Goal: Task Accomplishment & Management: Use online tool/utility

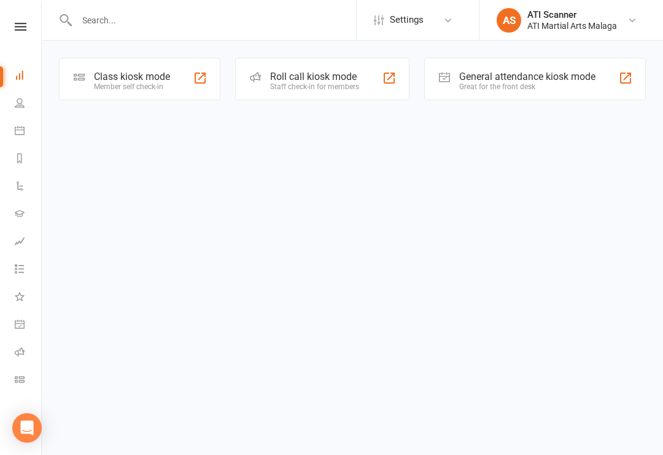
click at [174, 135] on html "Settings Event Templates Appointment Types AS ATI Scanner ATI Martial Arts Mala…" at bounding box center [331, 67] width 663 height 135
click at [168, 135] on html "Settings Event Templates Appointment Types AS ATI Scanner ATI Martial Arts Mala…" at bounding box center [331, 67] width 663 height 135
click at [182, 135] on html "Settings Event Templates Appointment Types AS ATI Scanner ATI Martial Arts Mala…" at bounding box center [331, 67] width 663 height 135
click at [521, 60] on div "General attendance kiosk mode Great for the front desk" at bounding box center [535, 79] width 222 height 42
click at [541, 90] on div "Great for the front desk" at bounding box center [527, 86] width 136 height 9
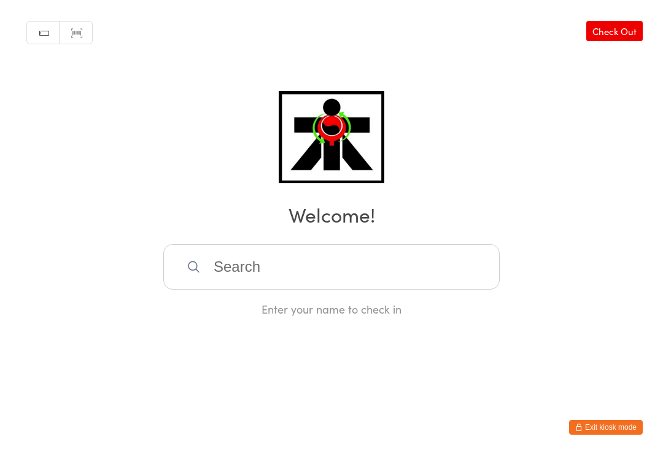
click at [250, 272] on input "search" at bounding box center [331, 266] width 337 height 45
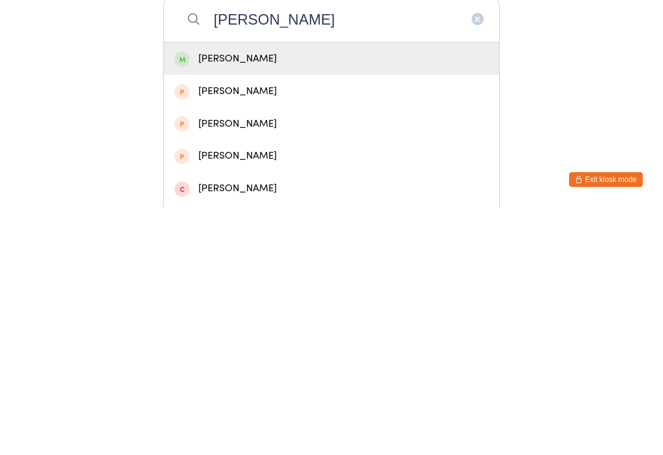
type input "[PERSON_NAME]"
click at [302, 290] on div "[PERSON_NAME]" at bounding box center [331, 306] width 335 height 33
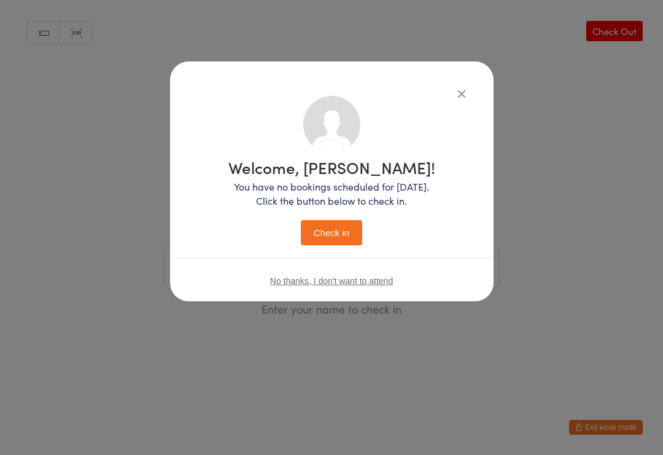
click at [337, 237] on button "Check in" at bounding box center [331, 232] width 61 height 25
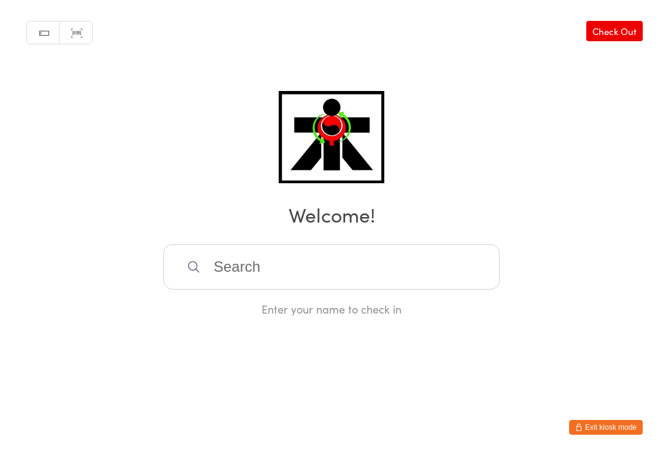
click at [230, 267] on input "search" at bounding box center [331, 266] width 337 height 45
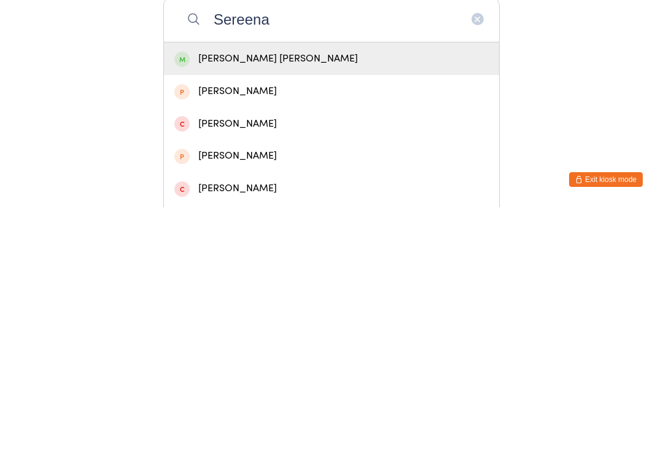
type input "Sereena"
click at [288, 298] on div "[PERSON_NAME] [PERSON_NAME]" at bounding box center [331, 306] width 314 height 17
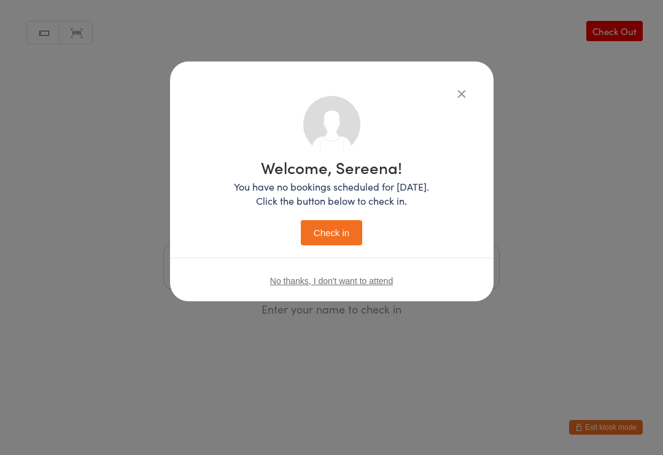
click at [333, 225] on button "Check in" at bounding box center [331, 232] width 61 height 25
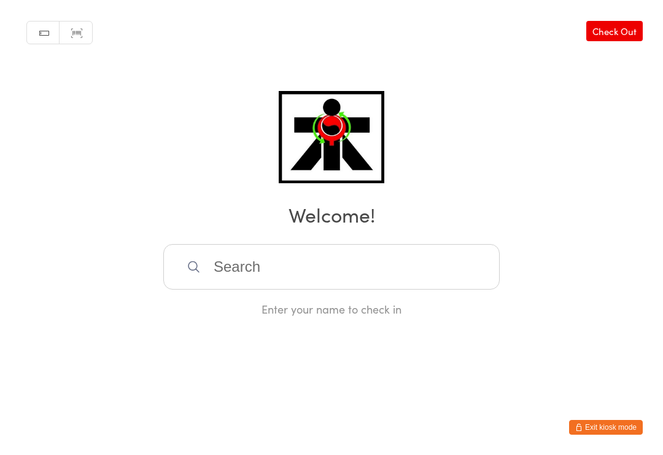
click at [324, 265] on input "search" at bounding box center [331, 266] width 337 height 45
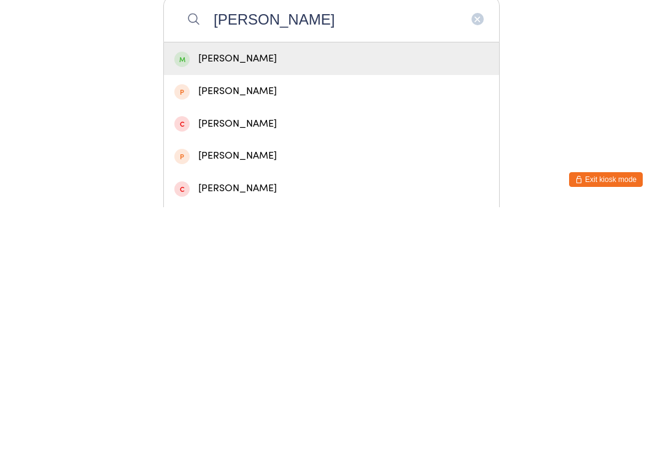
type input "[PERSON_NAME]"
click at [298, 290] on div "[PERSON_NAME]" at bounding box center [331, 306] width 335 height 33
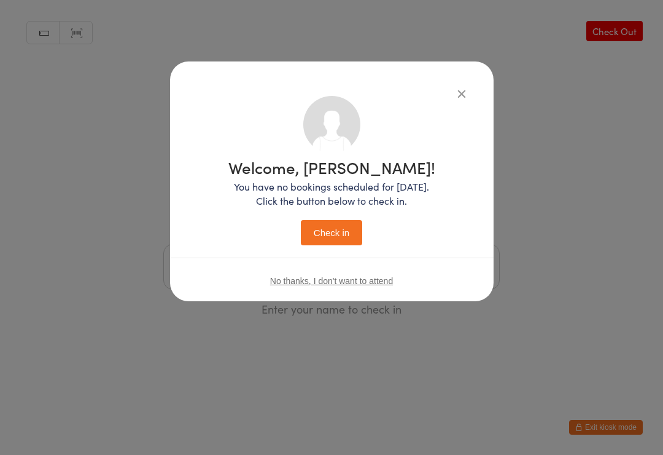
click at [334, 235] on button "Check in" at bounding box center [331, 232] width 61 height 25
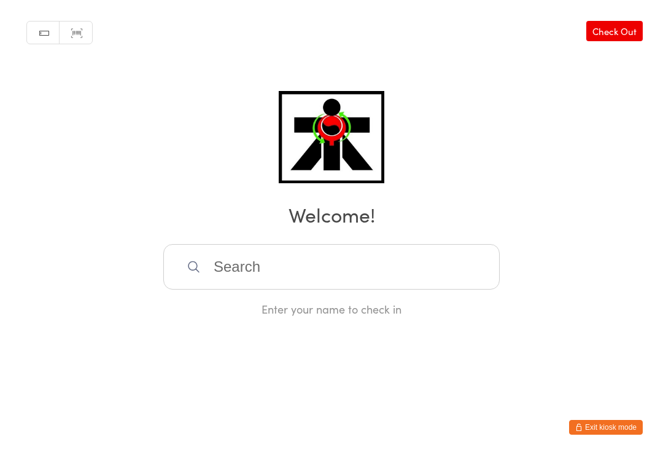
click at [283, 272] on input "search" at bounding box center [331, 266] width 337 height 45
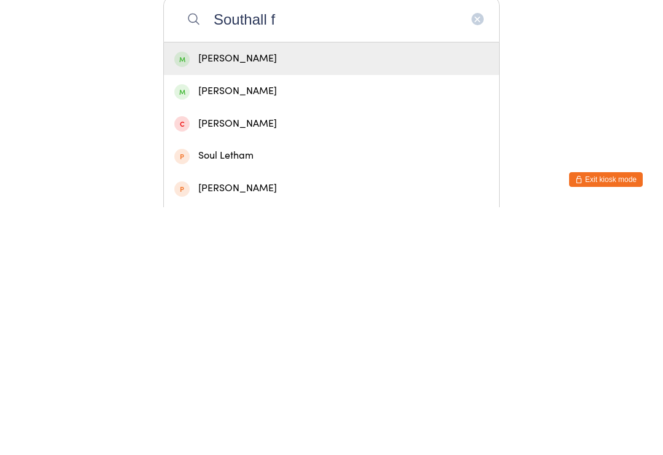
type input "Southall f"
click at [213, 290] on div "[PERSON_NAME]" at bounding box center [331, 306] width 335 height 33
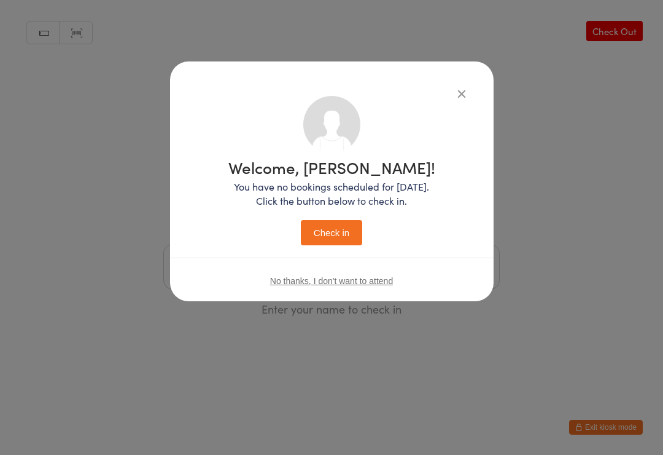
click at [327, 232] on button "Check in" at bounding box center [331, 232] width 61 height 25
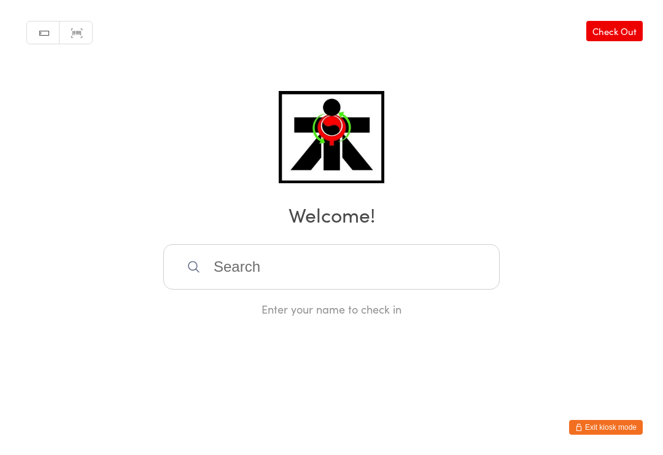
click at [235, 284] on input "search" at bounding box center [331, 266] width 337 height 45
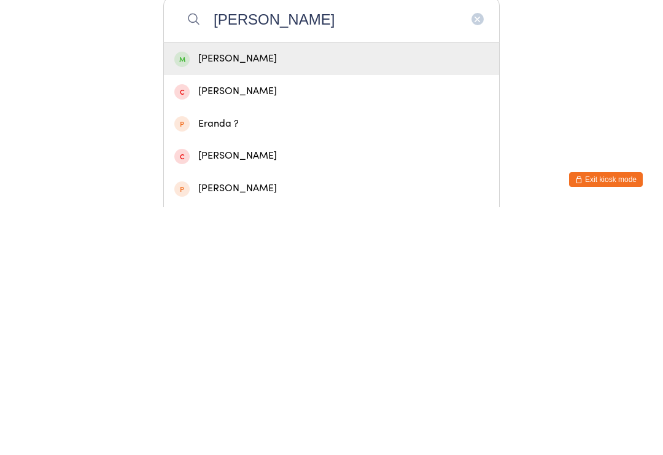
type input "[PERSON_NAME]"
click at [285, 290] on div "[PERSON_NAME]" at bounding box center [331, 306] width 335 height 33
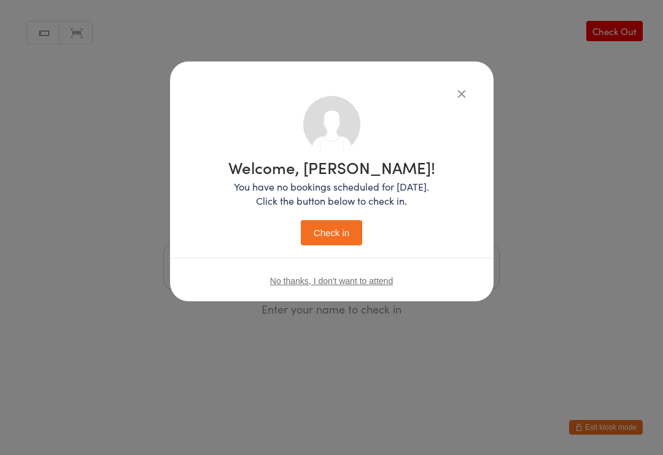
click at [340, 236] on button "Check in" at bounding box center [331, 232] width 61 height 25
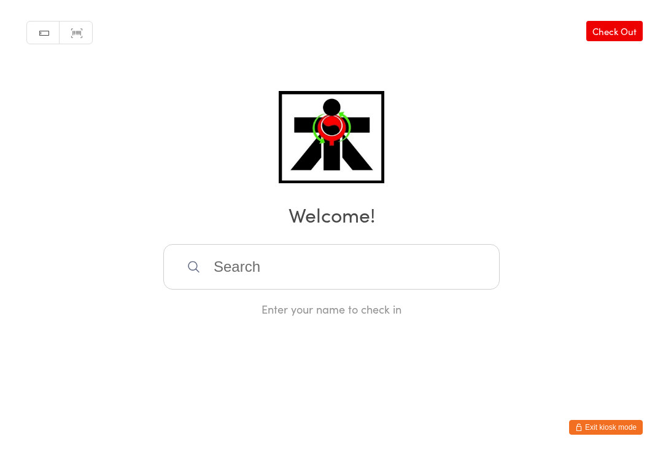
click at [254, 251] on input "search" at bounding box center [331, 266] width 337 height 45
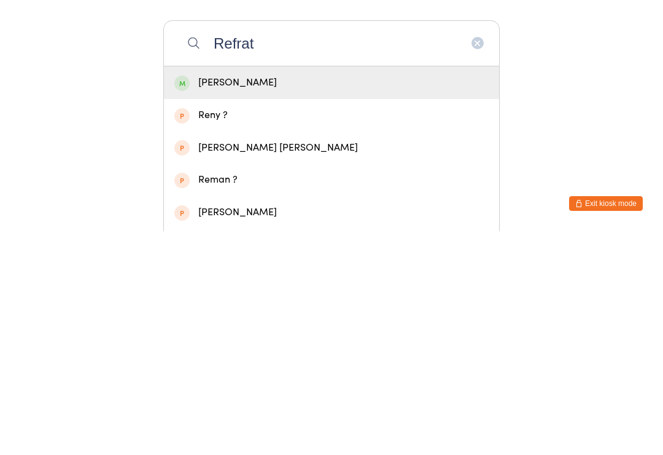
click at [598, 191] on html "You have now entered Kiosk Mode. Members will be able to check themselves in us…" at bounding box center [331, 227] width 663 height 455
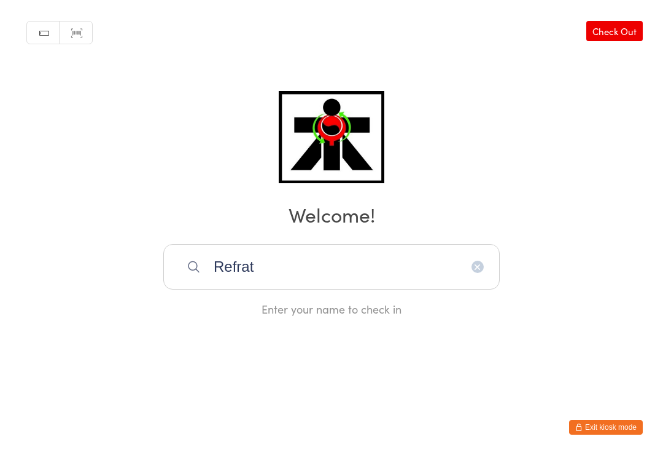
click at [266, 271] on input "Refrat" at bounding box center [331, 266] width 337 height 45
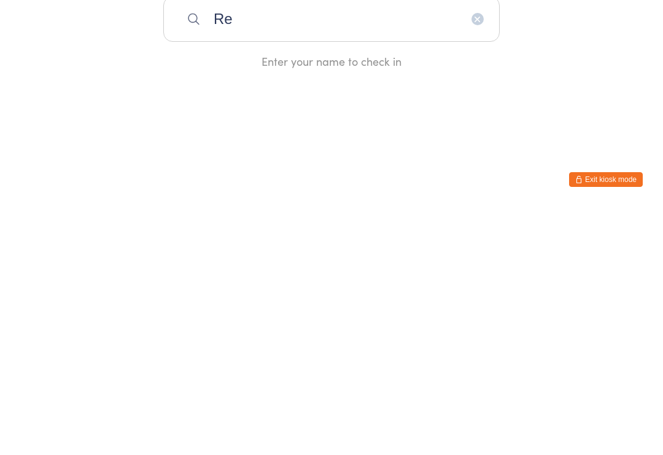
type input "R"
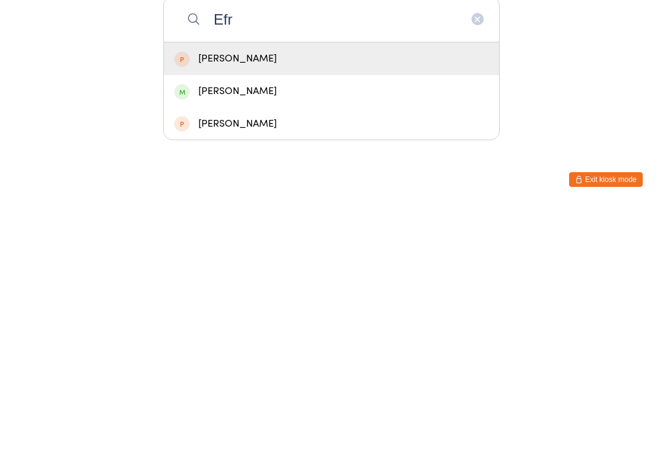
type input "Efr"
click at [208, 322] on div "[PERSON_NAME]" at bounding box center [331, 338] width 335 height 33
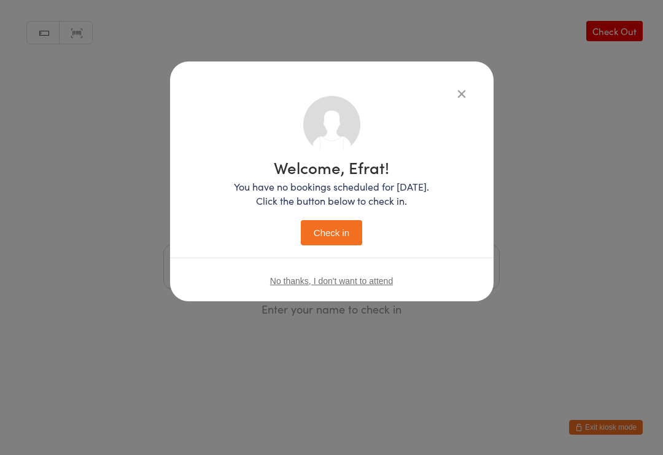
click at [326, 236] on button "Check in" at bounding box center [331, 232] width 61 height 25
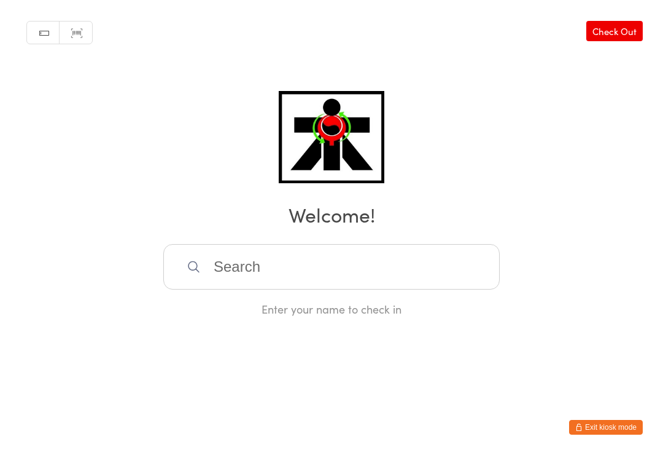
click at [232, 264] on input "search" at bounding box center [331, 266] width 337 height 45
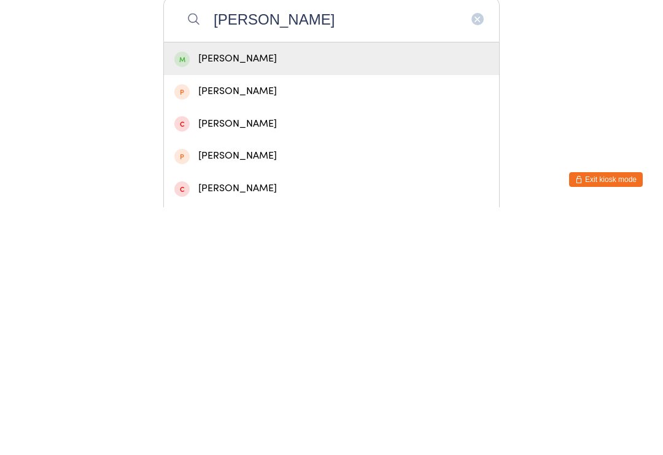
type input "[PERSON_NAME]"
click at [256, 298] on div "[PERSON_NAME]" at bounding box center [331, 306] width 314 height 17
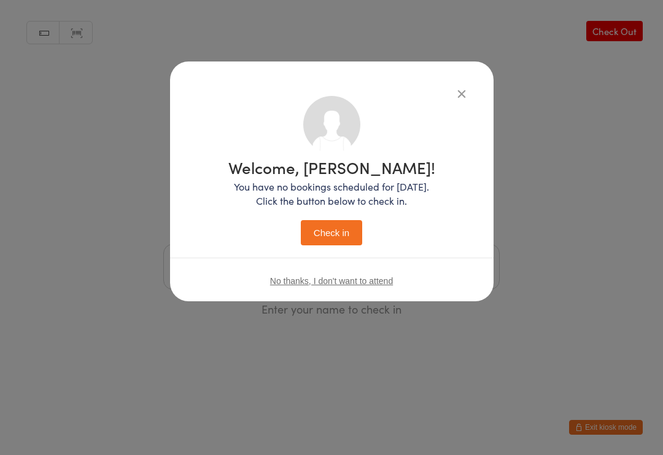
click at [337, 236] on button "Check in" at bounding box center [331, 232] width 61 height 25
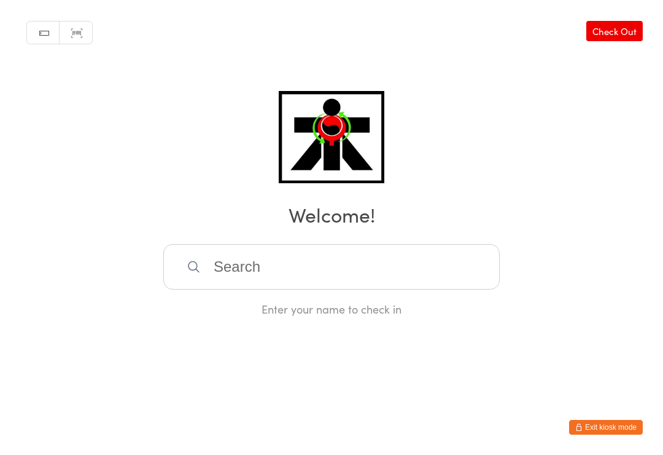
click at [311, 275] on input "search" at bounding box center [331, 266] width 337 height 45
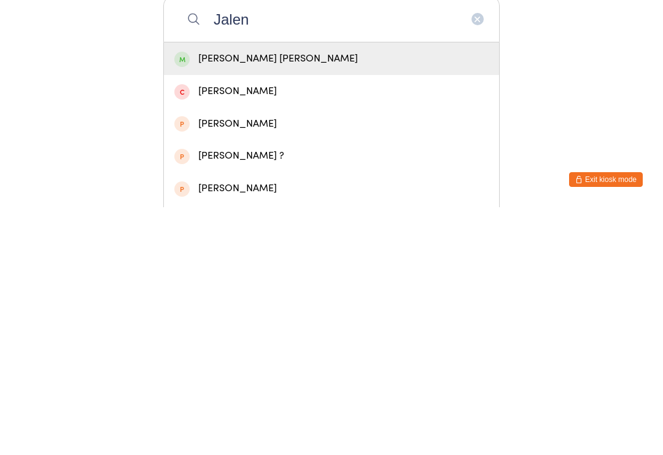
type input "Jalen"
click at [268, 298] on div "[PERSON_NAME] [PERSON_NAME]" at bounding box center [331, 306] width 314 height 17
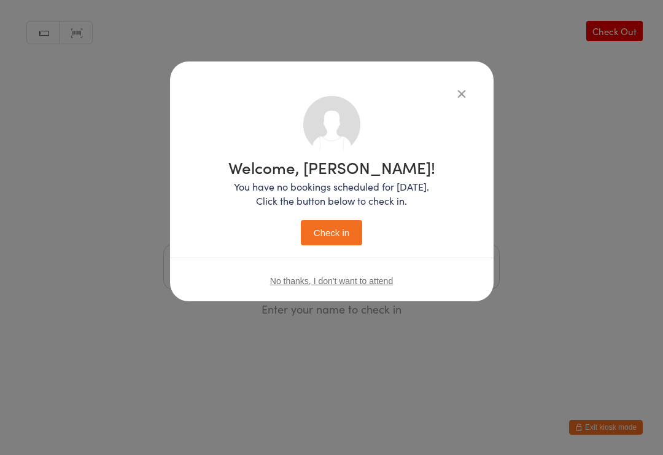
click at [332, 232] on button "Check in" at bounding box center [331, 232] width 61 height 25
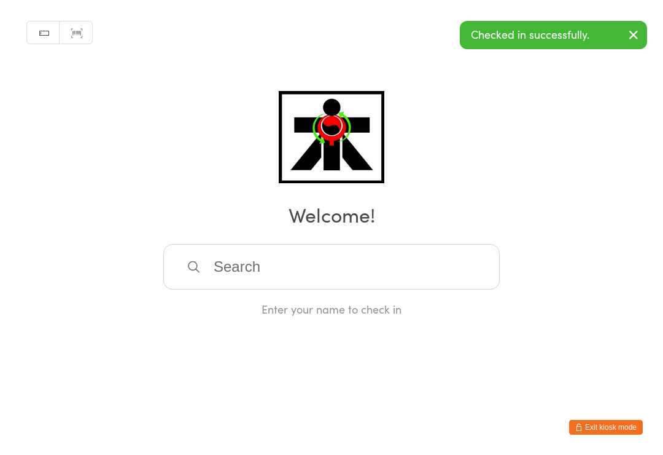
click at [343, 289] on input "search" at bounding box center [331, 266] width 337 height 45
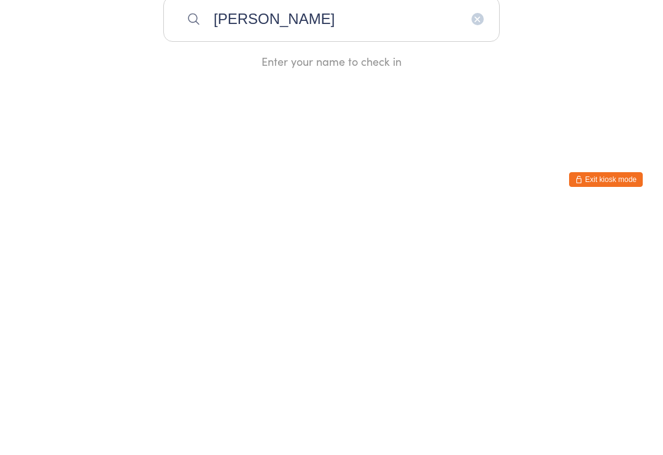
type input "[PERSON_NAME]"
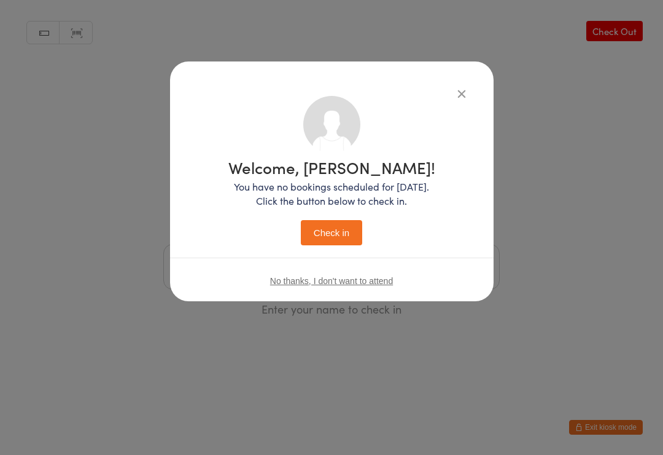
click at [343, 232] on button "Check in" at bounding box center [331, 232] width 61 height 25
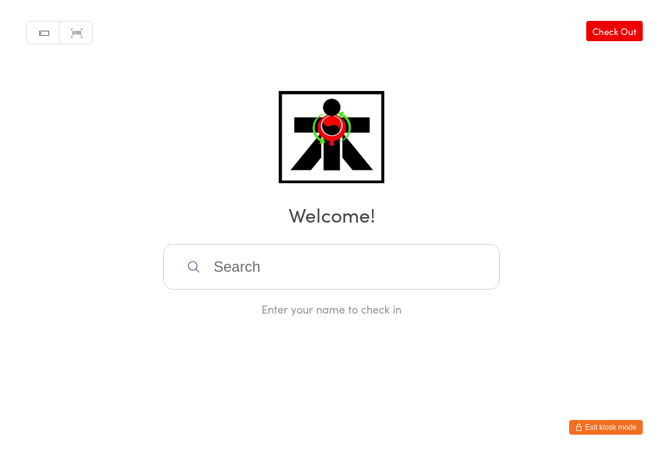
click at [463, 289] on input "search" at bounding box center [331, 266] width 337 height 45
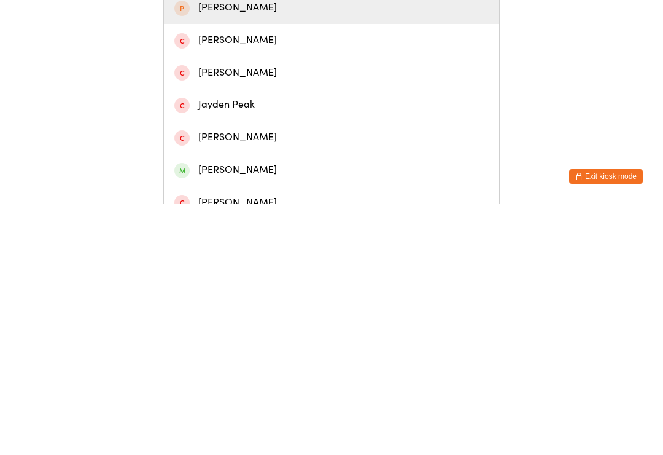
scroll to position [49, 0]
type input "Jayden"
click at [254, 412] on div "[PERSON_NAME]" at bounding box center [331, 420] width 314 height 17
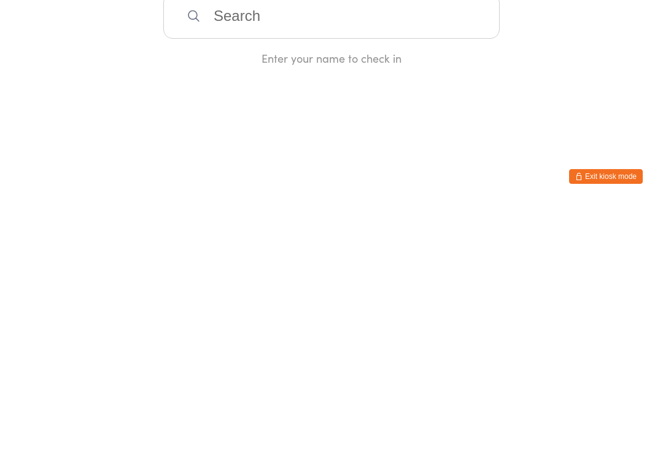
scroll to position [0, 0]
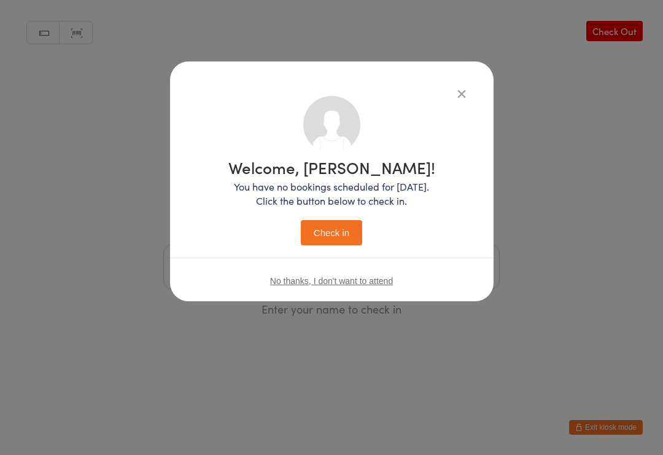
click at [334, 232] on button "Check in" at bounding box center [331, 232] width 61 height 25
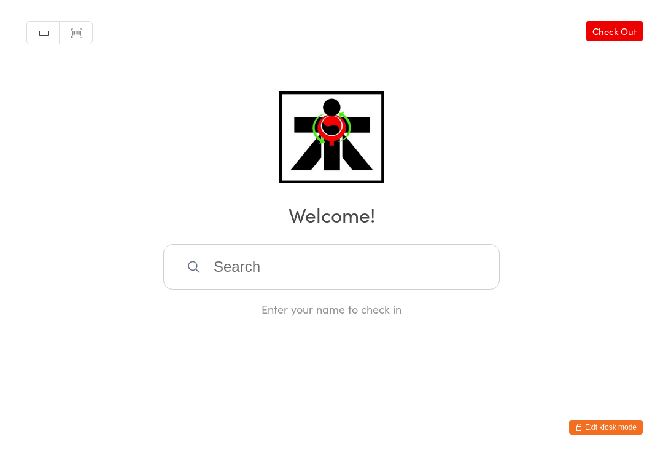
click at [214, 244] on div "Manual search Scanner input Check Out Welcome! Enter your name to check in" at bounding box center [331, 158] width 663 height 316
click at [216, 273] on input "search" at bounding box center [331, 266] width 337 height 45
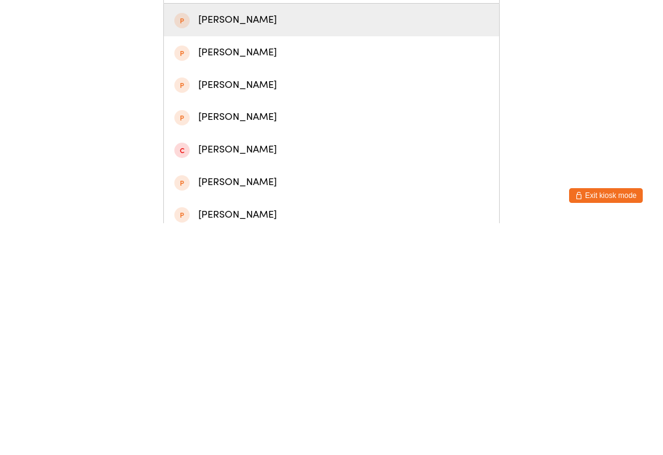
scroll to position [71, 0]
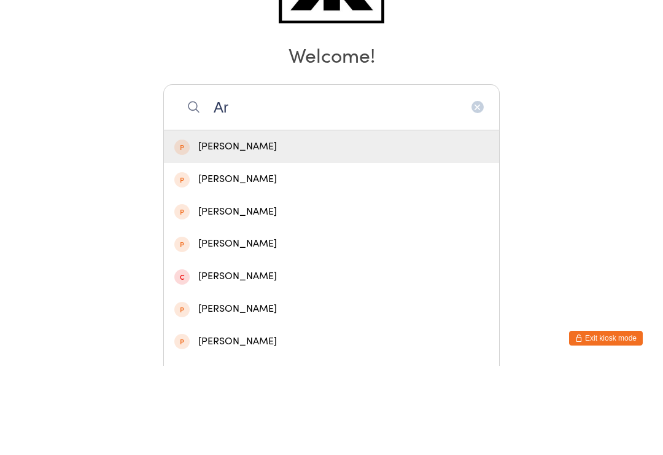
type input "A"
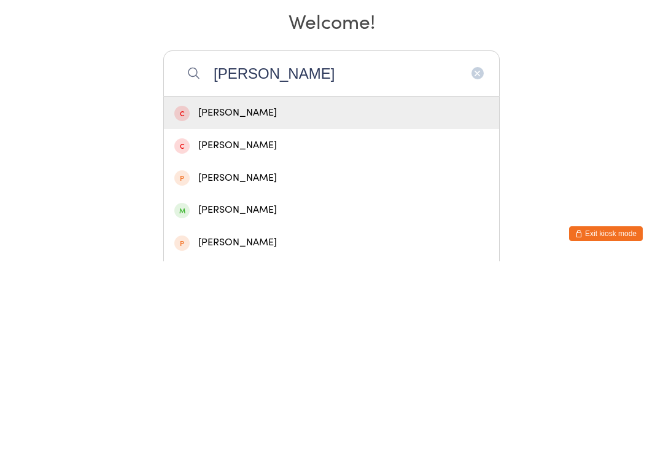
scroll to position [71, 0]
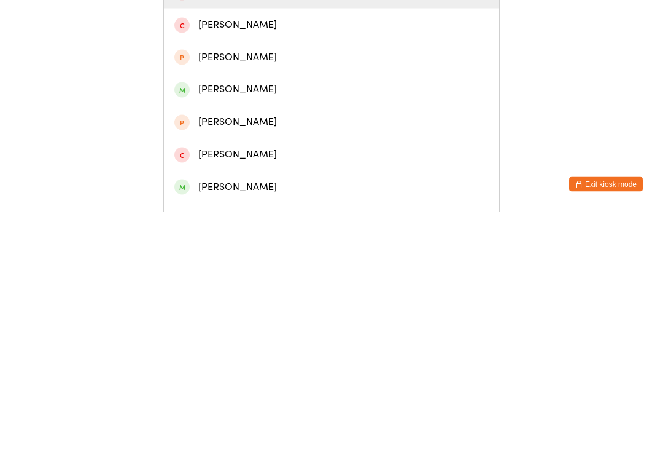
type input "[PERSON_NAME]"
click at [296, 421] on div "[PERSON_NAME]" at bounding box center [331, 429] width 314 height 17
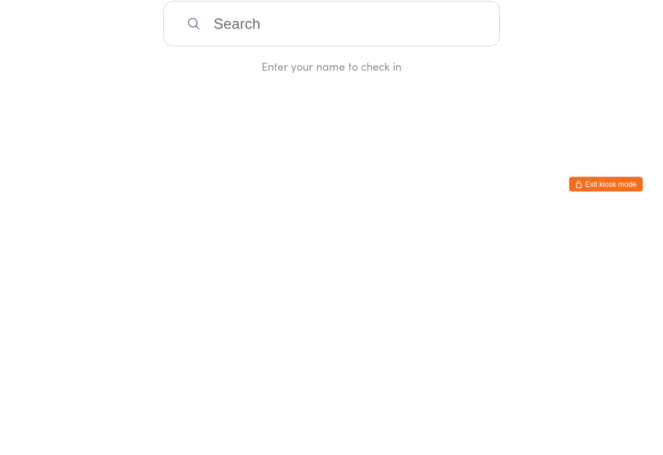
scroll to position [0, 0]
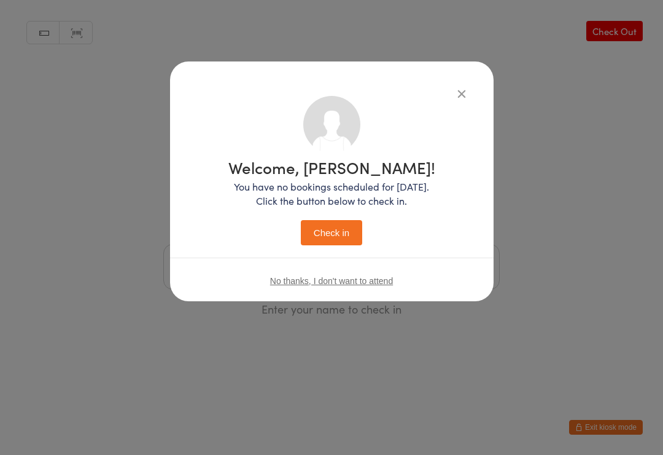
click at [334, 232] on button "Check in" at bounding box center [331, 232] width 61 height 25
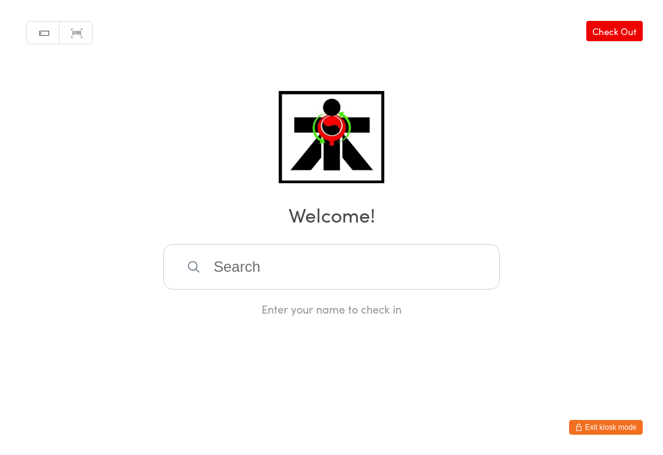
click at [387, 265] on input "search" at bounding box center [331, 266] width 337 height 45
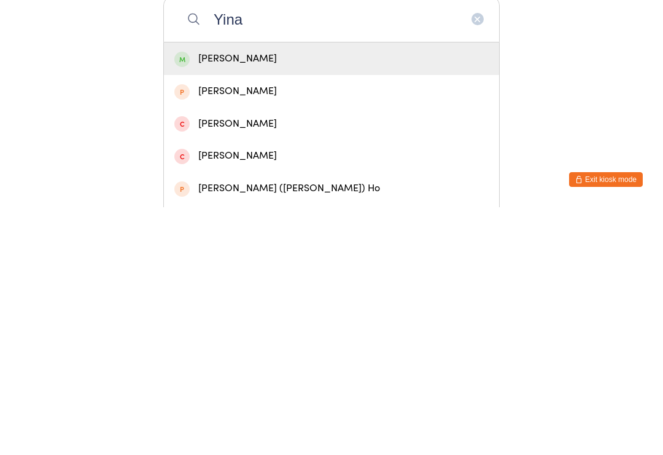
type input "Yina"
click at [270, 298] on div "[PERSON_NAME]" at bounding box center [331, 306] width 314 height 17
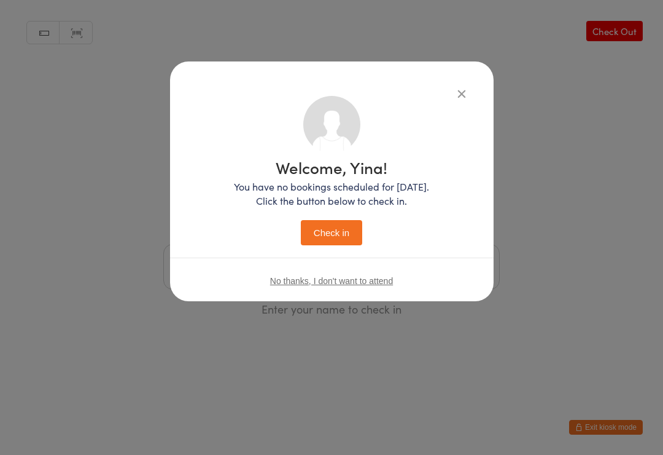
click at [322, 232] on button "Check in" at bounding box center [331, 232] width 61 height 25
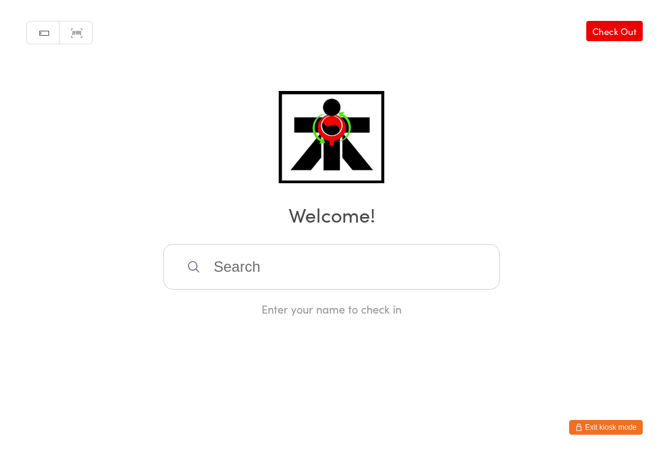
click at [404, 272] on input "search" at bounding box center [331, 266] width 337 height 45
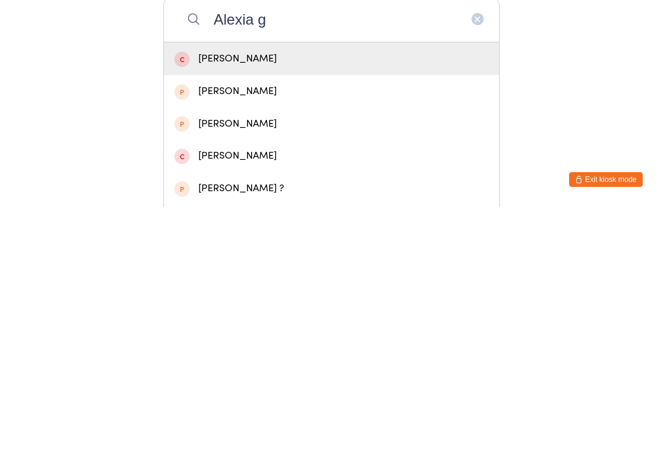
type input "Alexia g"
click at [269, 330] on div "[PERSON_NAME]" at bounding box center [331, 338] width 314 height 17
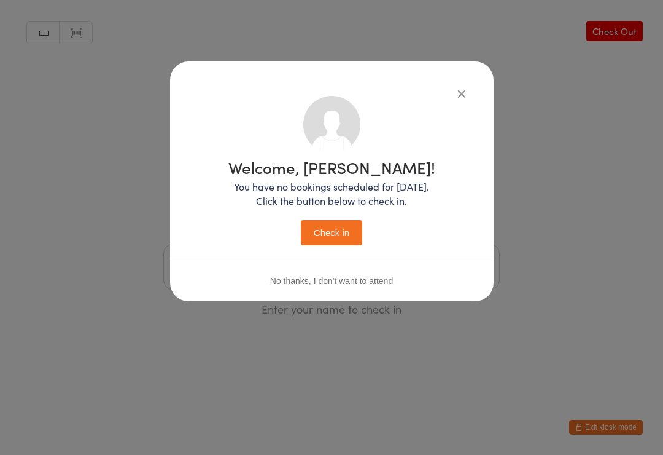
click at [343, 240] on button "Check in" at bounding box center [331, 232] width 61 height 25
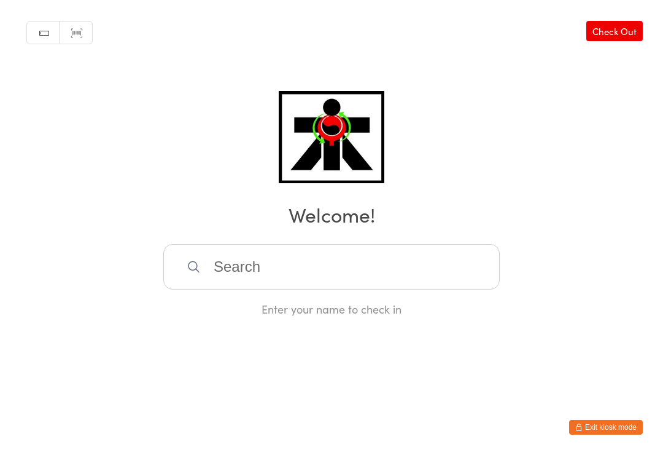
click at [440, 248] on input "search" at bounding box center [331, 266] width 337 height 45
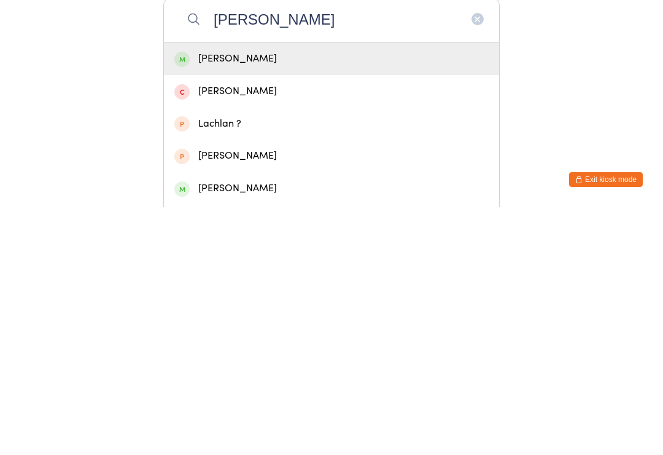
type input "[PERSON_NAME]"
click at [197, 290] on div "[PERSON_NAME]" at bounding box center [331, 306] width 335 height 33
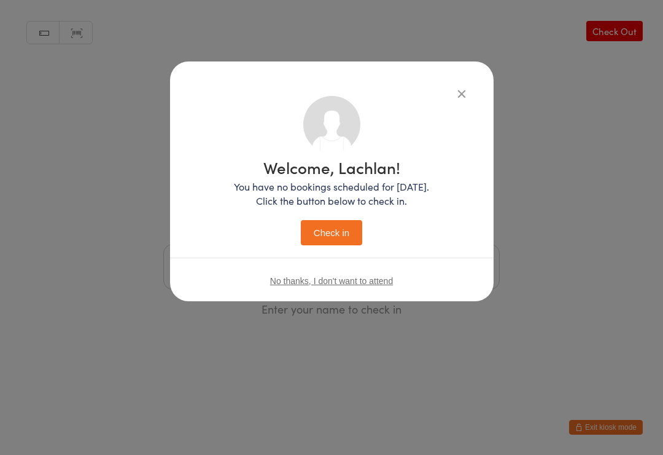
click at [319, 228] on button "Check in" at bounding box center [331, 232] width 61 height 25
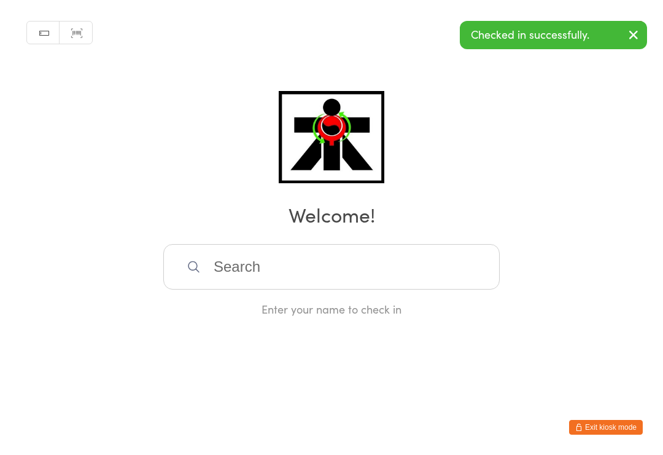
click at [237, 257] on input "search" at bounding box center [331, 266] width 337 height 45
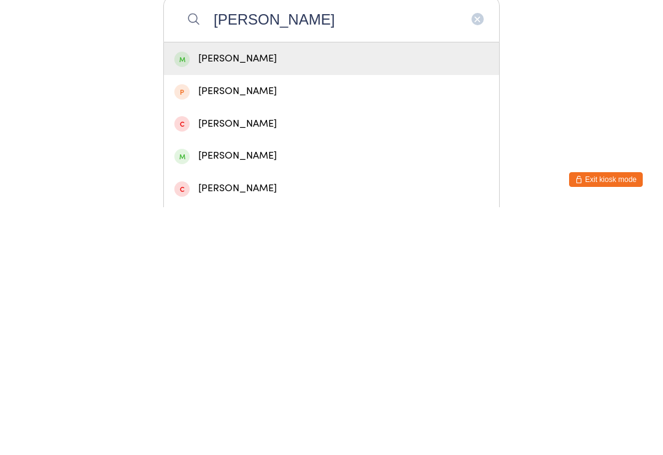
type input "[PERSON_NAME]"
click at [189, 290] on div "[PERSON_NAME]" at bounding box center [331, 306] width 335 height 33
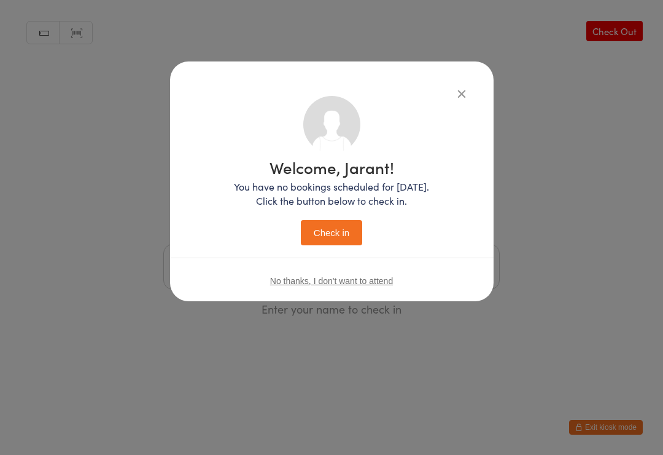
click at [331, 232] on button "Check in" at bounding box center [331, 232] width 61 height 25
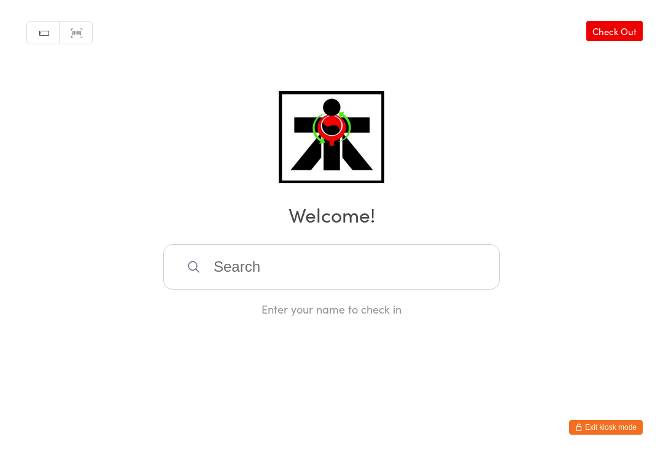
click at [609, 36] on link "Check Out" at bounding box center [615, 31] width 57 height 20
click at [214, 274] on input "search" at bounding box center [331, 266] width 337 height 45
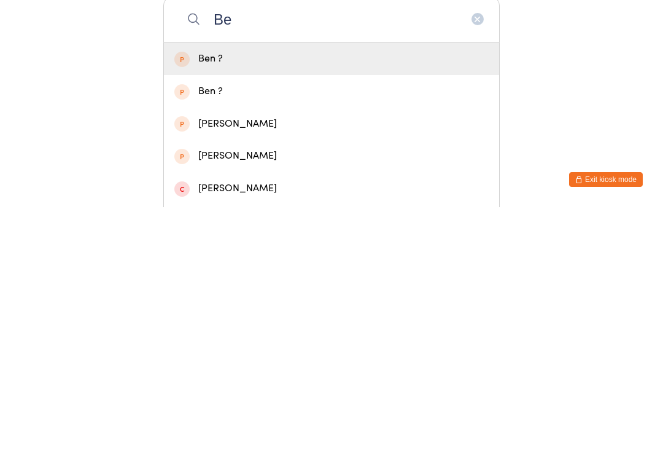
type input "B"
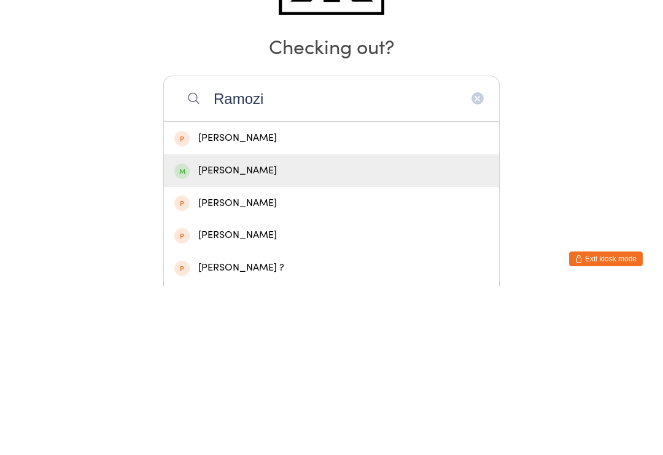
type input "Ramozi"
click at [241, 330] on div "[PERSON_NAME]" at bounding box center [331, 338] width 314 height 17
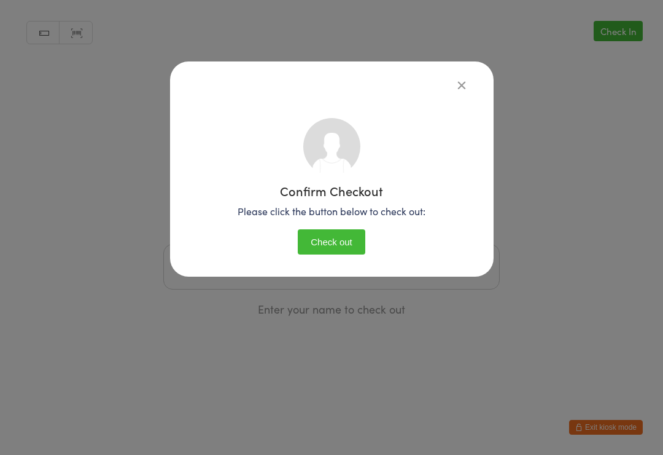
click at [334, 241] on button "Check out" at bounding box center [332, 241] width 68 height 25
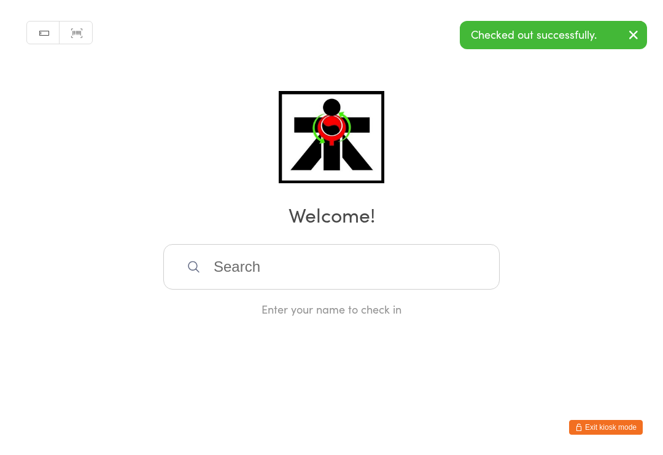
click at [631, 31] on icon "button" at bounding box center [634, 34] width 15 height 15
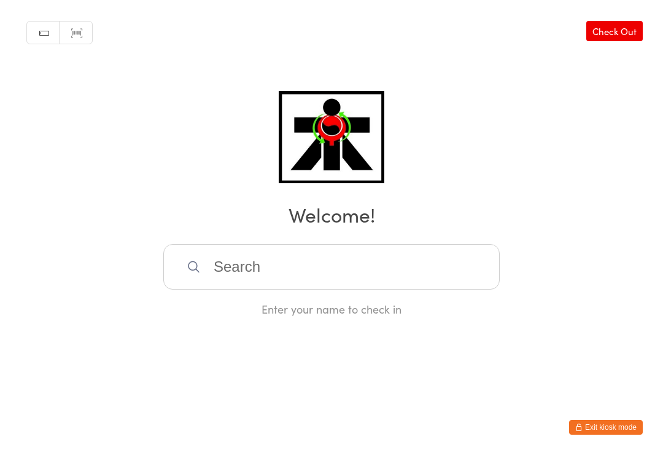
click at [623, 32] on link "Check Out" at bounding box center [615, 31] width 57 height 20
click at [241, 265] on input "search" at bounding box center [331, 266] width 337 height 45
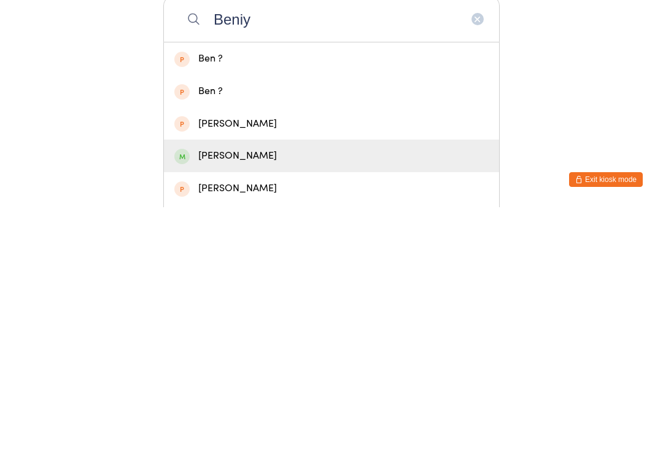
type input "Beniy"
click at [259, 395] on div "[PERSON_NAME]" at bounding box center [331, 403] width 314 height 17
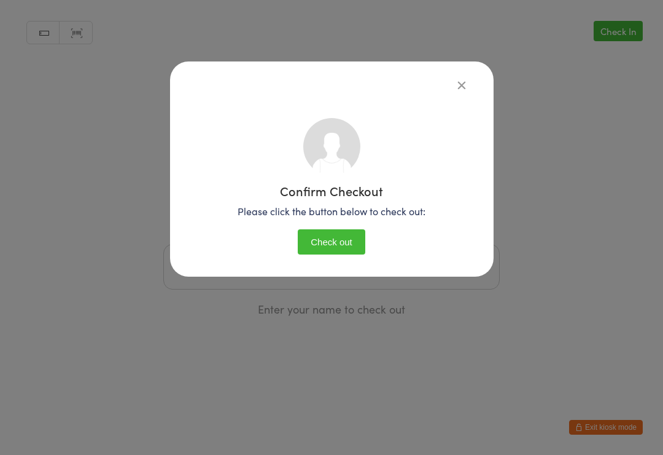
click at [330, 231] on button "Check out" at bounding box center [332, 241] width 68 height 25
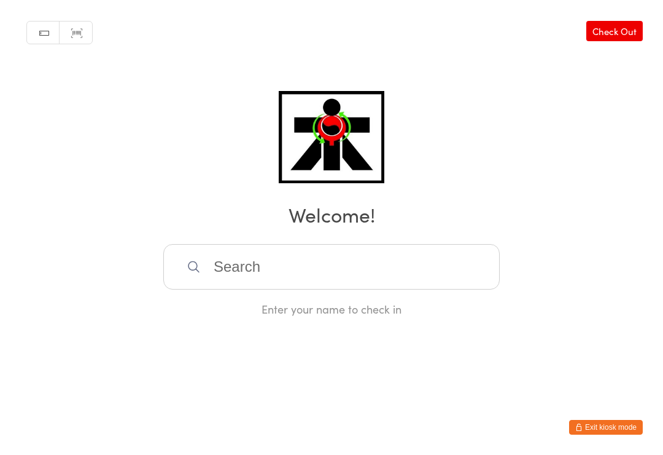
click at [291, 263] on input "search" at bounding box center [331, 266] width 337 height 45
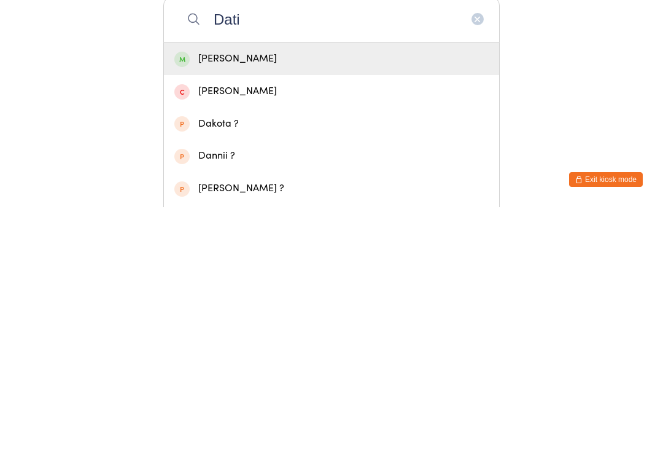
type input "Dati"
click at [264, 298] on div "[PERSON_NAME]" at bounding box center [331, 306] width 314 height 17
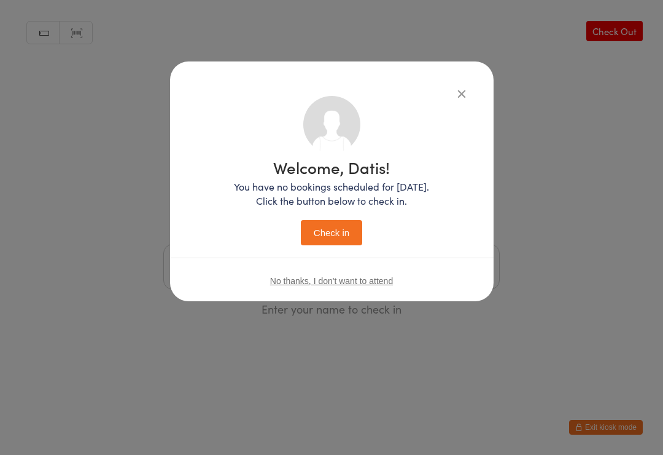
click at [334, 235] on button "Check in" at bounding box center [331, 232] width 61 height 25
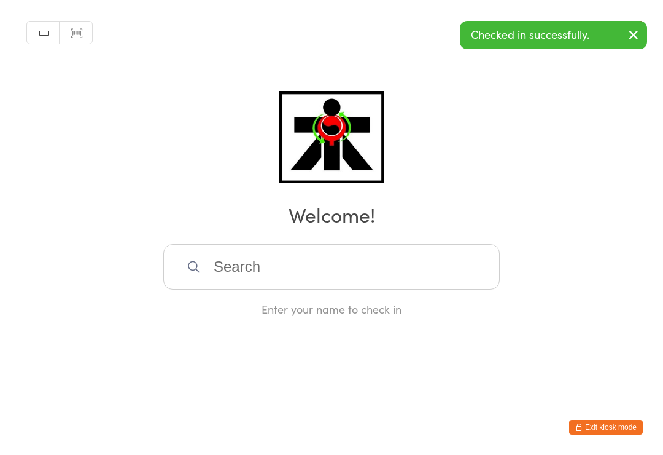
click at [241, 271] on input "search" at bounding box center [331, 266] width 337 height 45
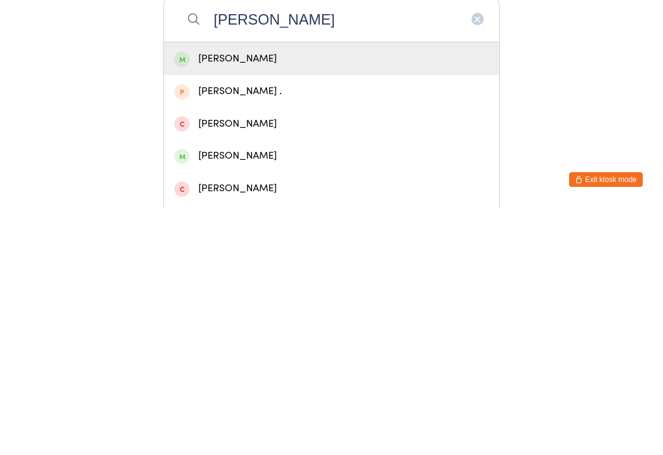
type input "[PERSON_NAME]"
click at [257, 298] on div "[PERSON_NAME]" at bounding box center [331, 306] width 314 height 17
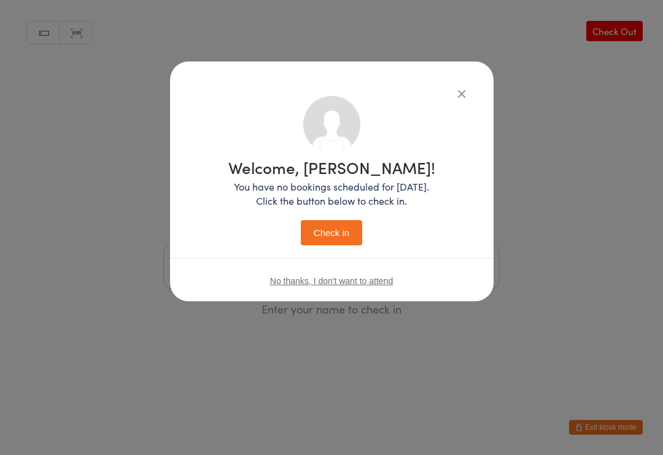
click at [334, 236] on button "Check in" at bounding box center [331, 232] width 61 height 25
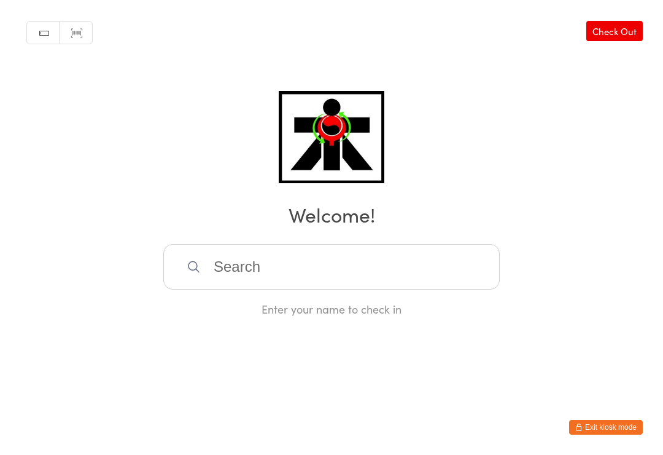
click at [464, 271] on input "search" at bounding box center [331, 266] width 337 height 45
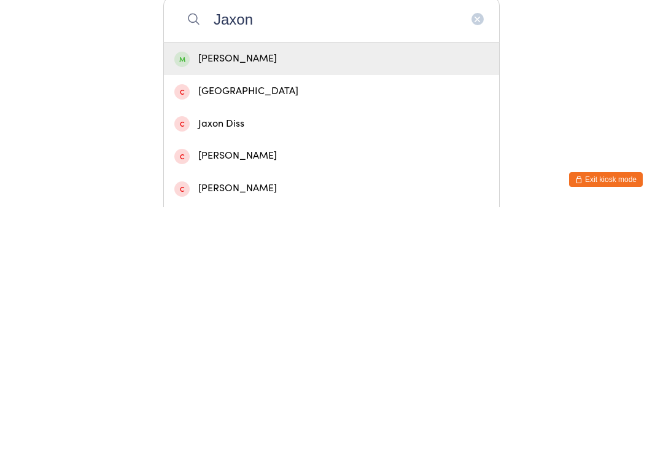
type input "Jaxon"
click at [197, 298] on div "[PERSON_NAME]" at bounding box center [331, 306] width 314 height 17
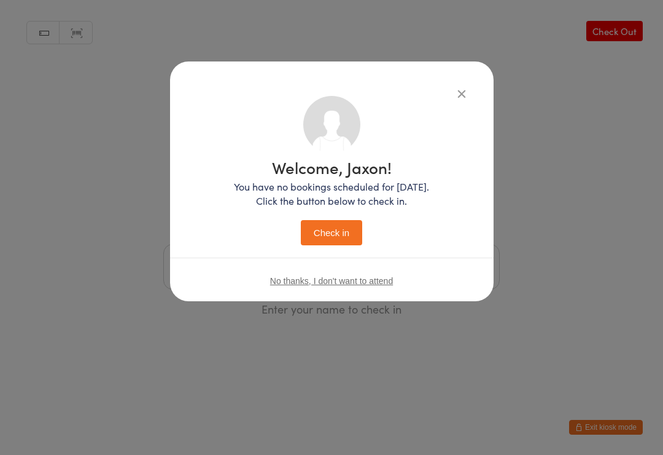
click at [308, 232] on button "Check in" at bounding box center [331, 232] width 61 height 25
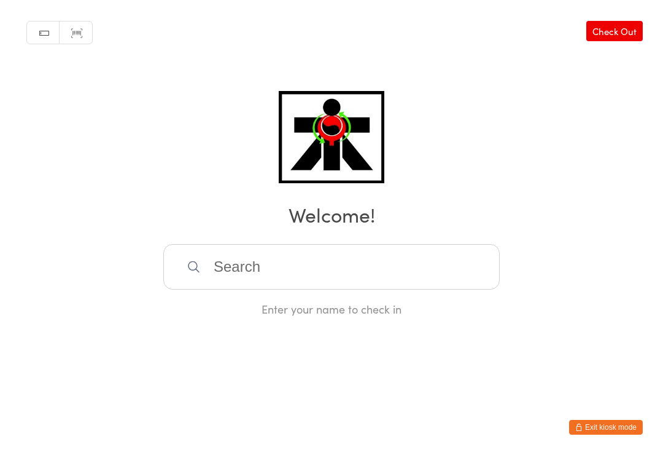
click at [601, 52] on div "Manual search Scanner input Check Out Welcome! Enter your name to check in" at bounding box center [331, 158] width 663 height 316
click at [607, 41] on link "Check Out" at bounding box center [615, 31] width 57 height 20
click at [456, 273] on input "search" at bounding box center [331, 266] width 337 height 45
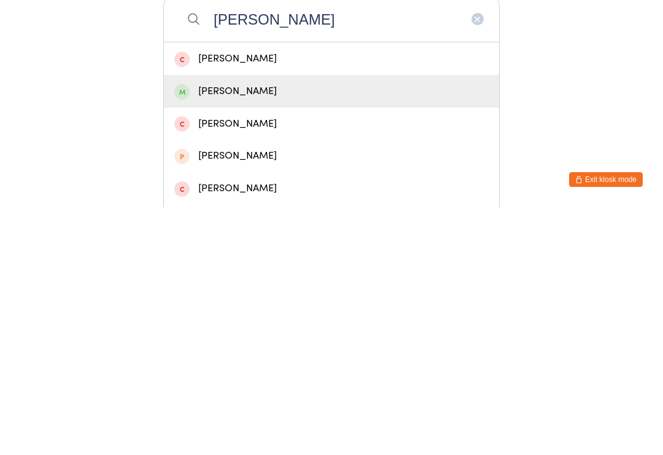
type input "[PERSON_NAME]"
click at [303, 330] on div "[PERSON_NAME]" at bounding box center [331, 338] width 314 height 17
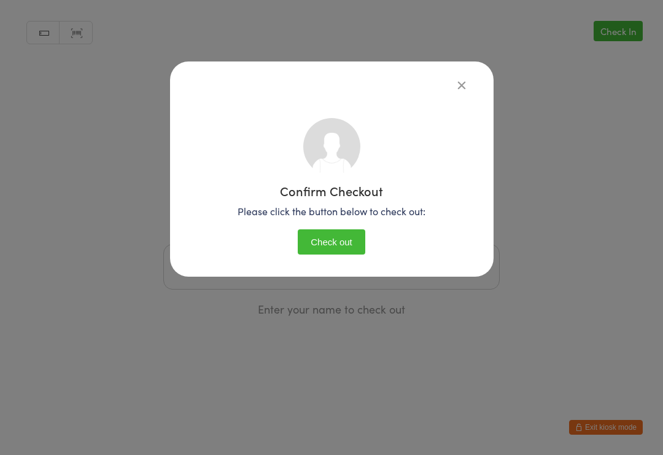
click at [352, 232] on button "Check out" at bounding box center [332, 241] width 68 height 25
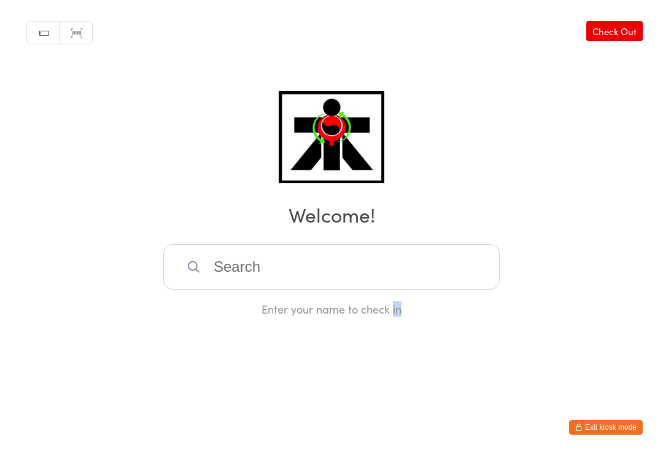
click at [272, 259] on input "search" at bounding box center [331, 266] width 337 height 45
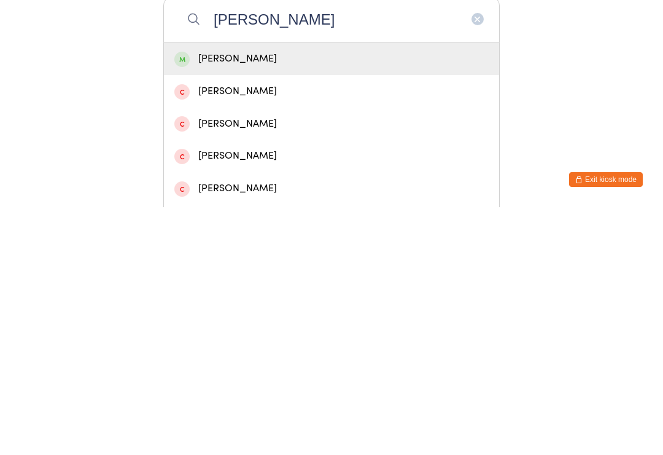
type input "[PERSON_NAME]"
click at [268, 298] on div "[PERSON_NAME]" at bounding box center [331, 306] width 314 height 17
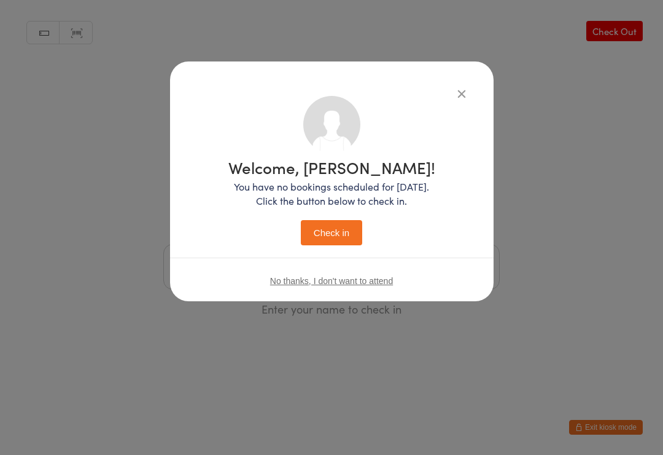
click at [330, 230] on button "Check in" at bounding box center [331, 232] width 61 height 25
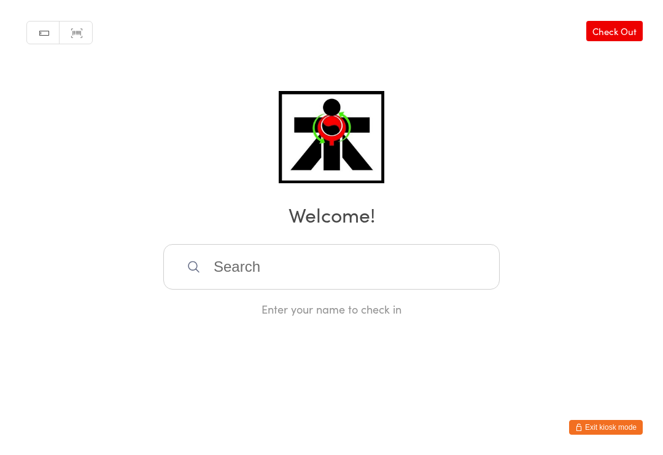
click at [404, 266] on input "search" at bounding box center [331, 266] width 337 height 45
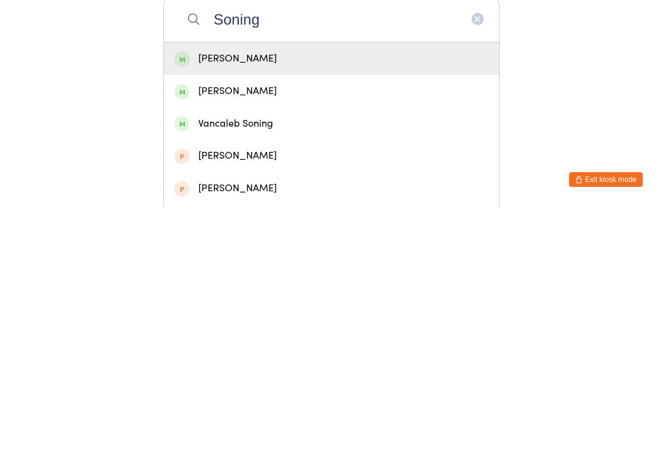
type input "Soning"
click at [409, 298] on div "[PERSON_NAME]" at bounding box center [331, 306] width 314 height 17
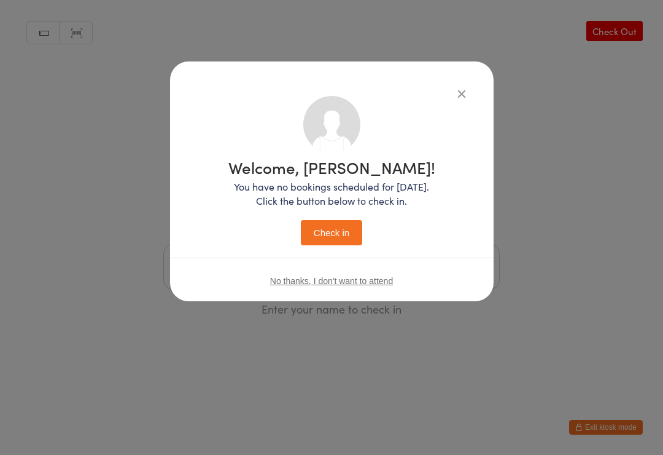
click at [470, 87] on div "Welcome, [PERSON_NAME]! You have no bookings scheduled for [DATE]. Click the bu…" at bounding box center [332, 181] width 324 height 240
click at [474, 90] on div "Welcome, [PERSON_NAME]! You have no bookings scheduled for [DATE]. Click the bu…" at bounding box center [332, 181] width 324 height 240
click at [461, 90] on icon "button" at bounding box center [462, 94] width 14 height 14
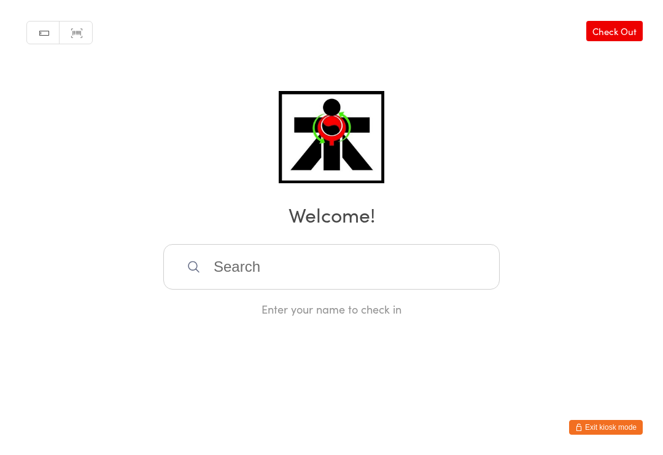
click at [416, 281] on input "search" at bounding box center [331, 266] width 337 height 45
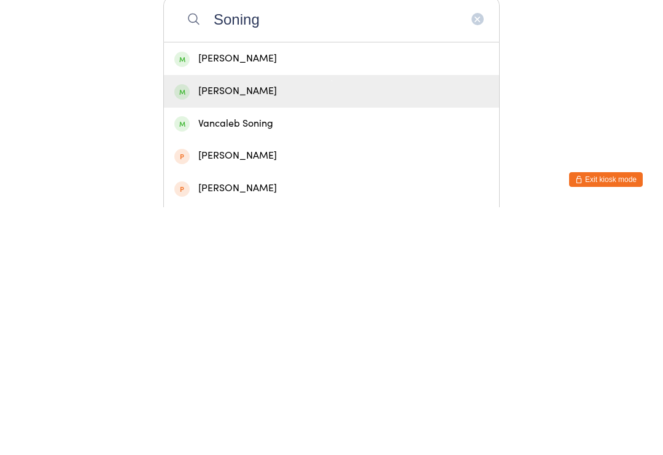
type input "Soning"
click at [309, 322] on div "[PERSON_NAME]" at bounding box center [331, 338] width 335 height 33
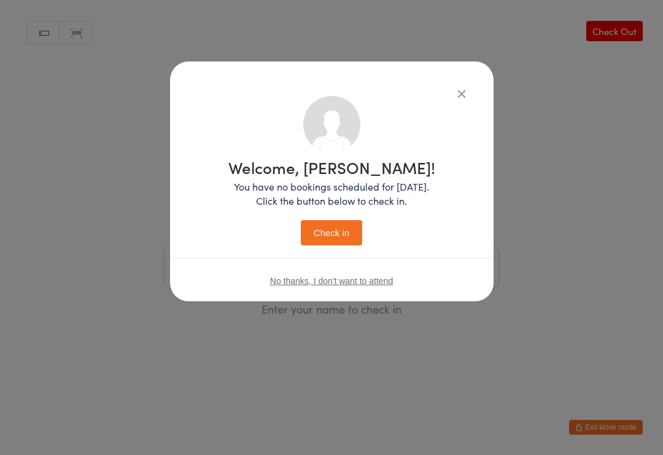
click at [346, 236] on button "Check in" at bounding box center [331, 232] width 61 height 25
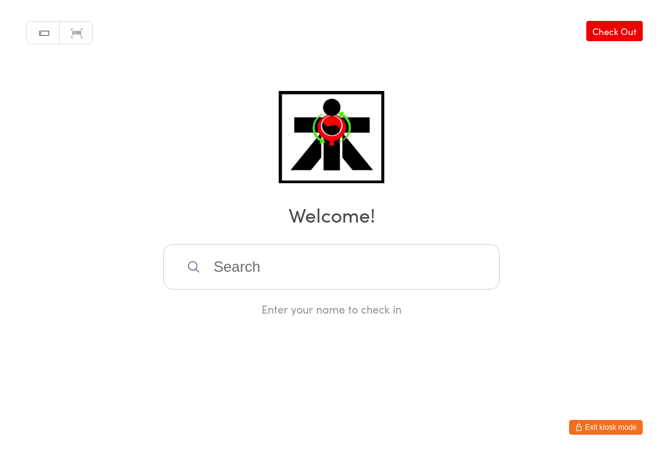
click at [636, 294] on div "Manual search Scanner input Check Out Welcome! Enter your name to check in" at bounding box center [331, 158] width 663 height 316
click at [387, 258] on input "search" at bounding box center [331, 266] width 337 height 45
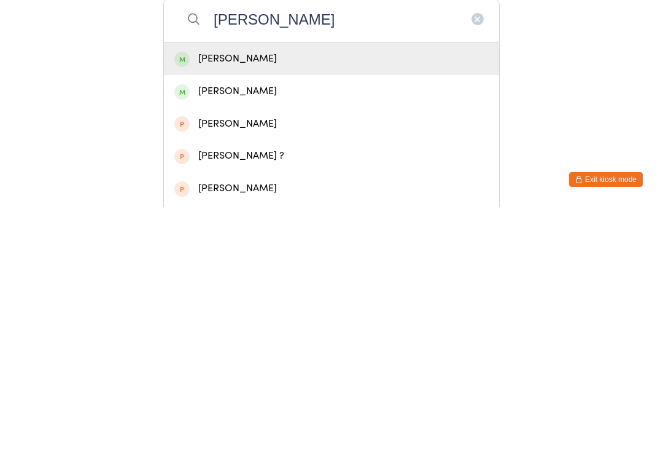
type input "[PERSON_NAME]"
click at [254, 298] on div "[PERSON_NAME]" at bounding box center [331, 306] width 314 height 17
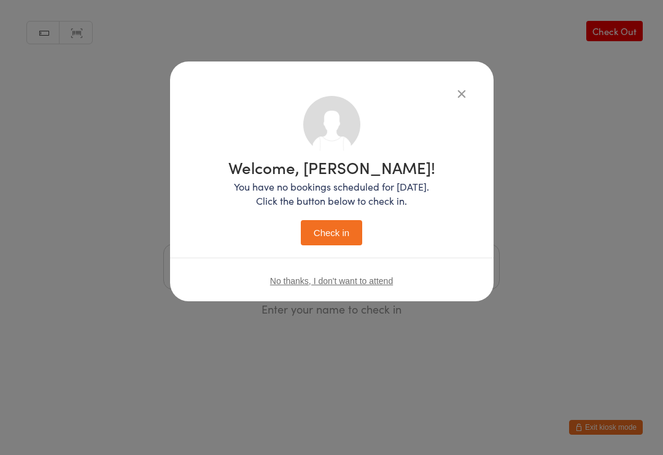
click at [322, 233] on button "Check in" at bounding box center [331, 232] width 61 height 25
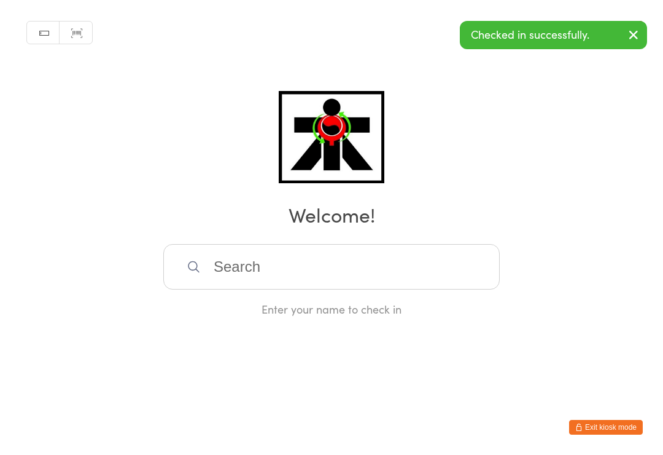
click at [297, 281] on input "search" at bounding box center [331, 266] width 337 height 45
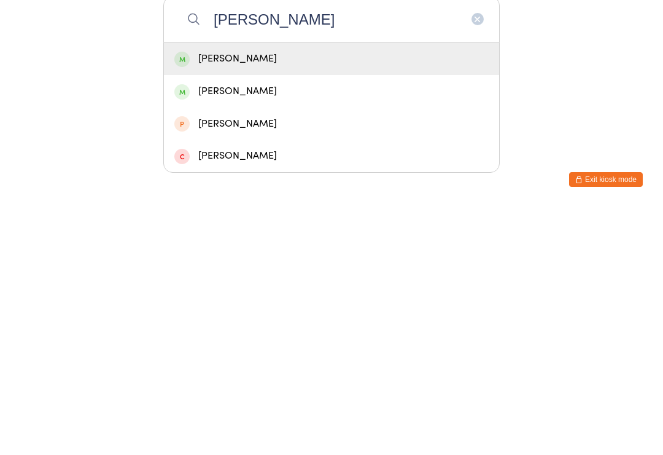
type input "[PERSON_NAME]"
click at [289, 298] on div "[PERSON_NAME]" at bounding box center [331, 306] width 314 height 17
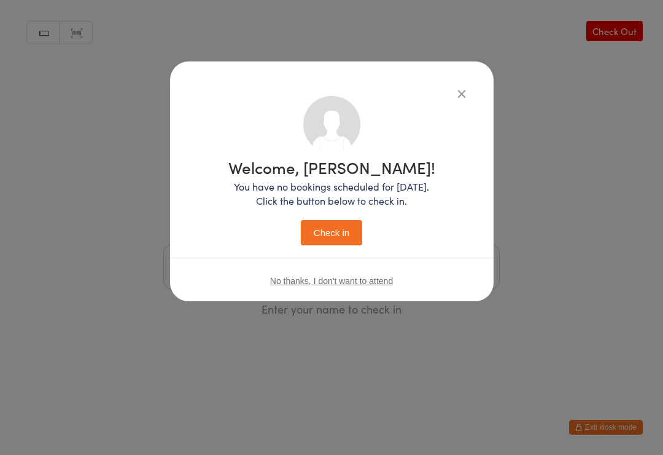
click at [333, 235] on button "Check in" at bounding box center [331, 232] width 61 height 25
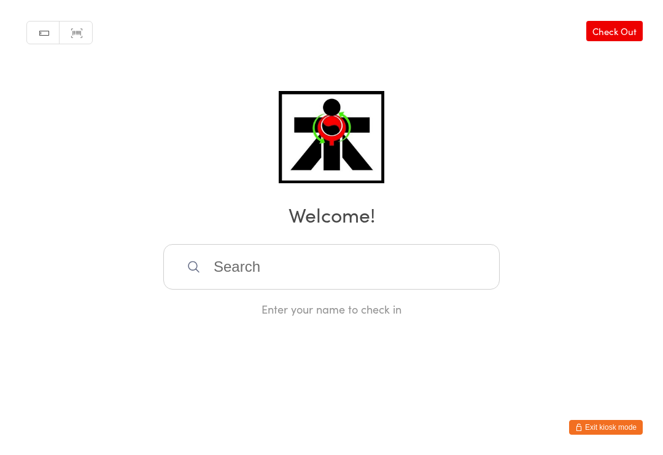
click at [251, 271] on input "search" at bounding box center [331, 266] width 337 height 45
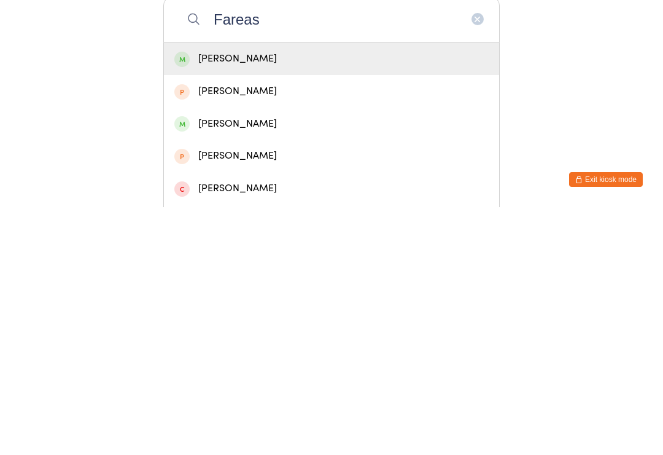
type input "Fareas"
click at [262, 298] on div "[PERSON_NAME]" at bounding box center [331, 306] width 314 height 17
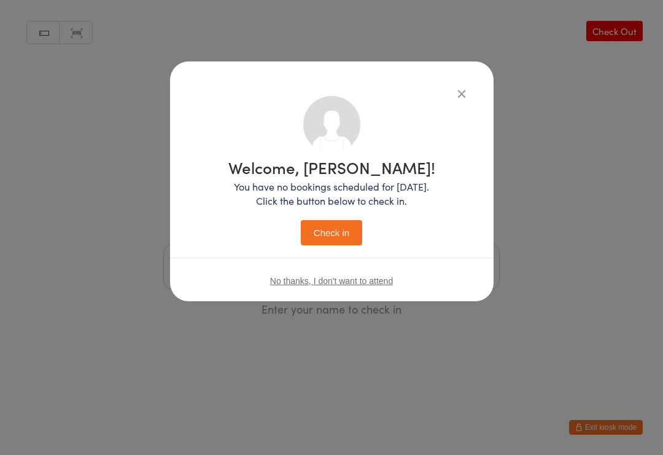
click at [335, 244] on button "Check in" at bounding box center [331, 232] width 61 height 25
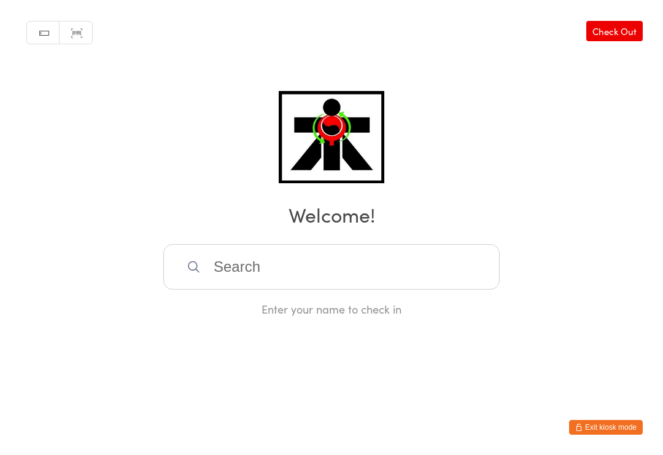
click at [363, 264] on input "search" at bounding box center [331, 266] width 337 height 45
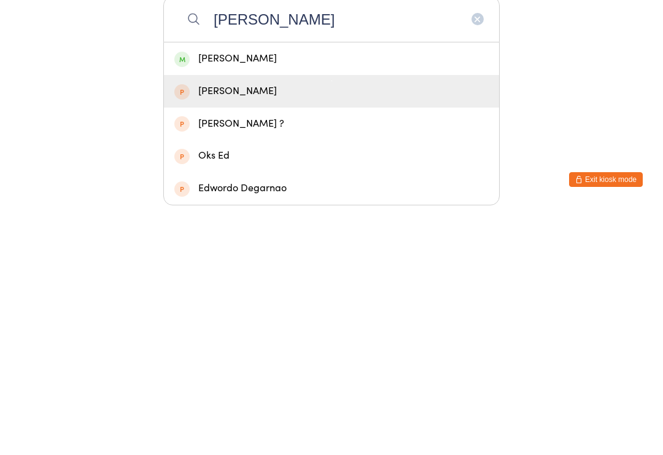
type input "[PERSON_NAME]"
click at [266, 322] on div "[PERSON_NAME]" at bounding box center [331, 338] width 335 height 33
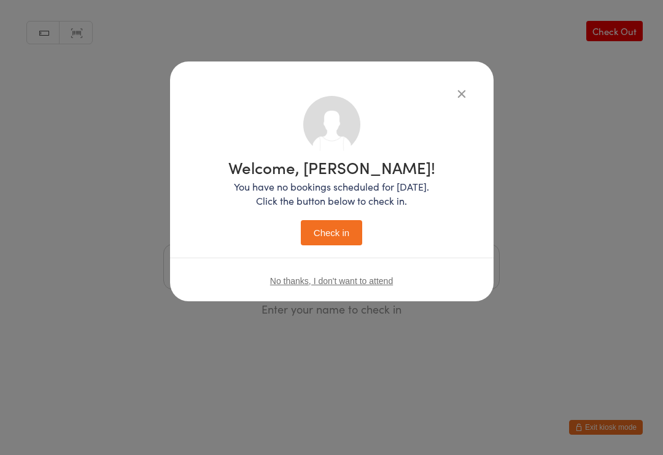
click at [406, 283] on div "No thanks, I don't want to attend" at bounding box center [332, 280] width 324 height 46
click at [397, 273] on div "No thanks, I don't want to attend" at bounding box center [332, 280] width 324 height 46
click at [373, 286] on span "No thanks, I don't want to attend" at bounding box center [331, 281] width 123 height 10
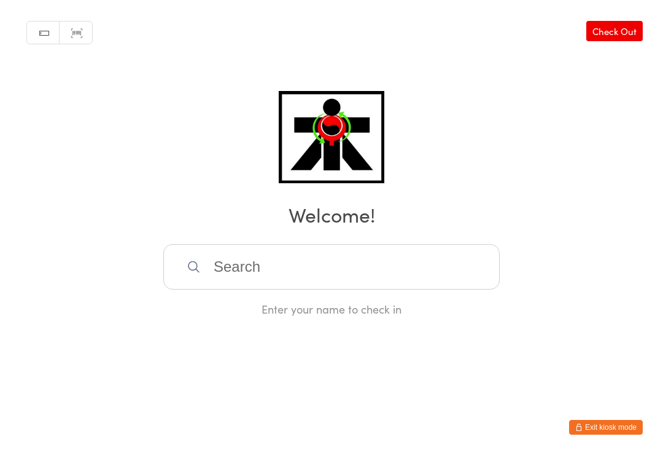
click at [361, 267] on input "search" at bounding box center [331, 266] width 337 height 45
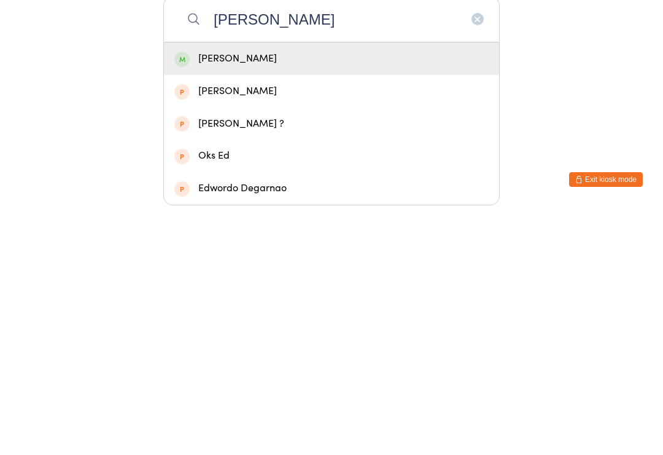
type input "[PERSON_NAME]"
click at [313, 298] on div "[PERSON_NAME]" at bounding box center [331, 306] width 314 height 17
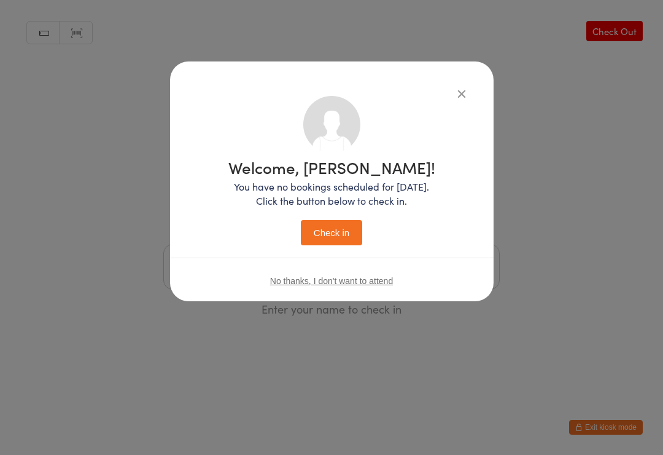
click at [342, 232] on button "Check in" at bounding box center [331, 232] width 61 height 25
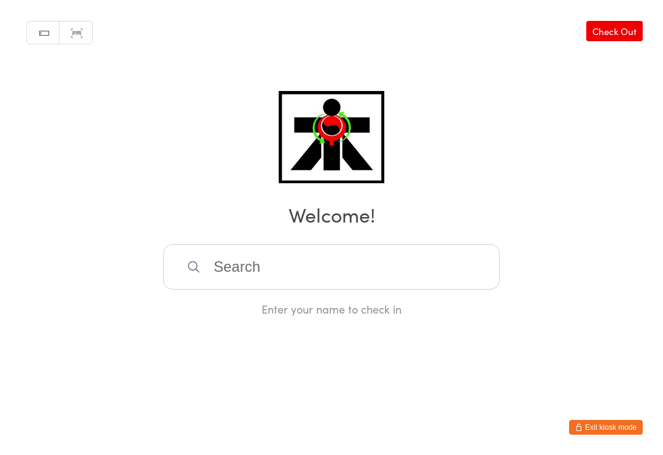
click at [295, 287] on input "search" at bounding box center [331, 266] width 337 height 45
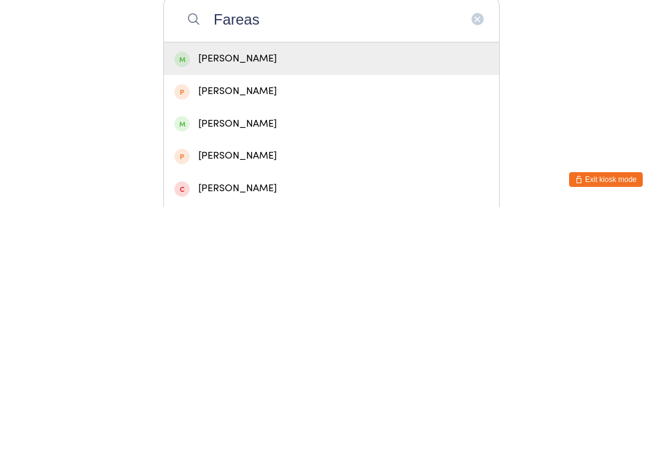
type input "Fareas"
click at [262, 290] on div "[PERSON_NAME]" at bounding box center [331, 306] width 335 height 33
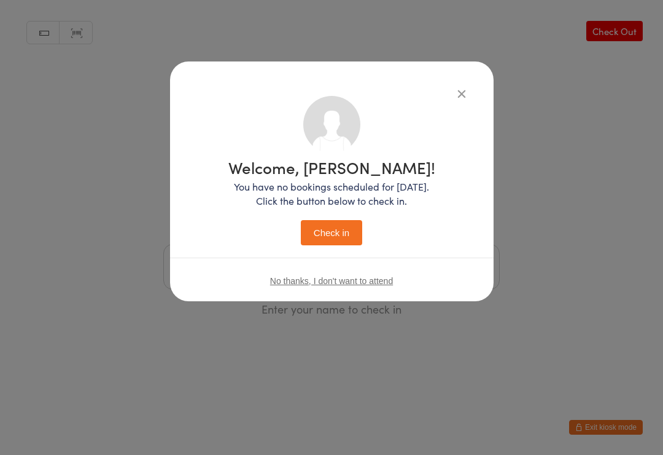
click at [324, 244] on button "Check in" at bounding box center [331, 232] width 61 height 25
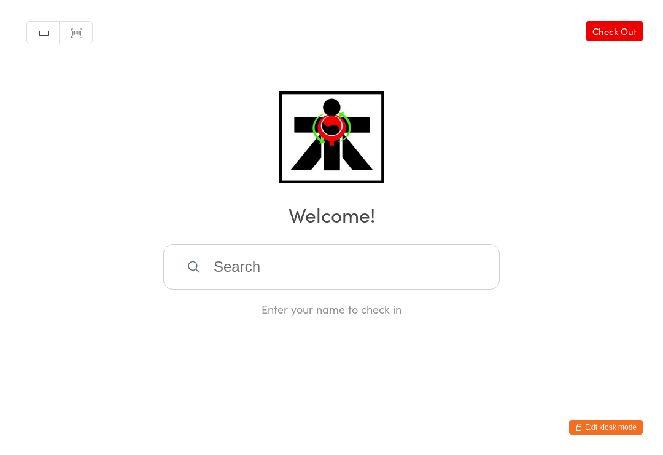
click at [336, 275] on input "search" at bounding box center [331, 266] width 337 height 45
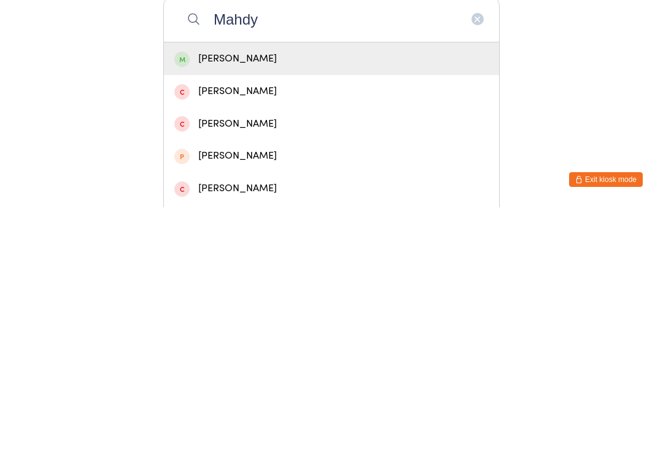
type input "Mahdy"
click at [308, 298] on div "[PERSON_NAME]" at bounding box center [331, 306] width 314 height 17
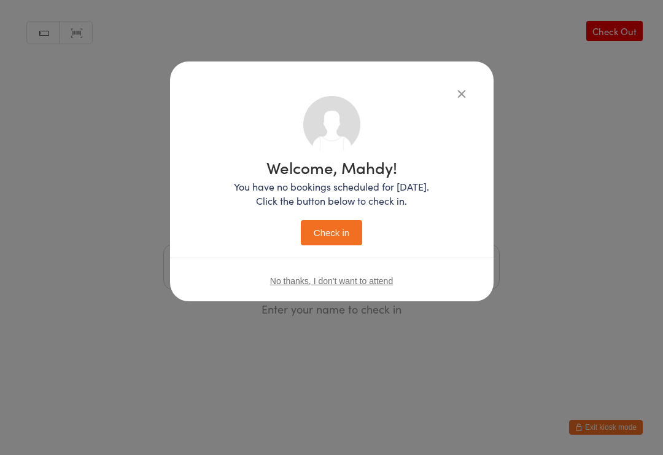
click at [343, 232] on button "Check in" at bounding box center [331, 232] width 61 height 25
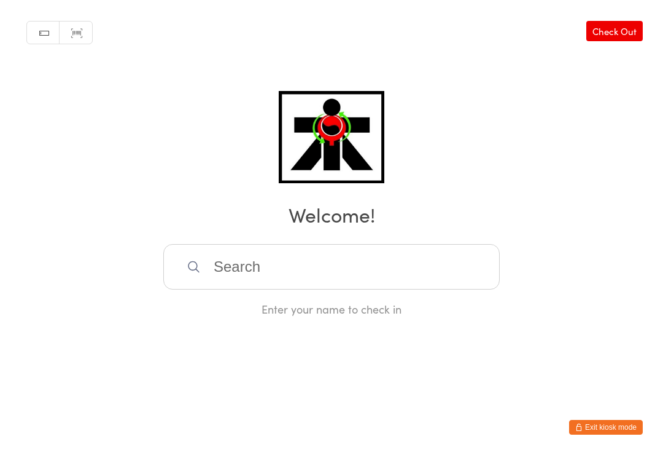
click at [452, 260] on input "search" at bounding box center [331, 266] width 337 height 45
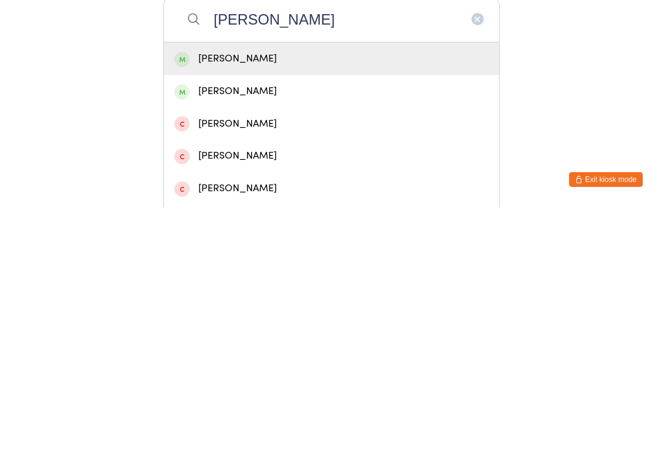
type input "[PERSON_NAME]"
click at [337, 298] on div "[PERSON_NAME]" at bounding box center [331, 306] width 314 height 17
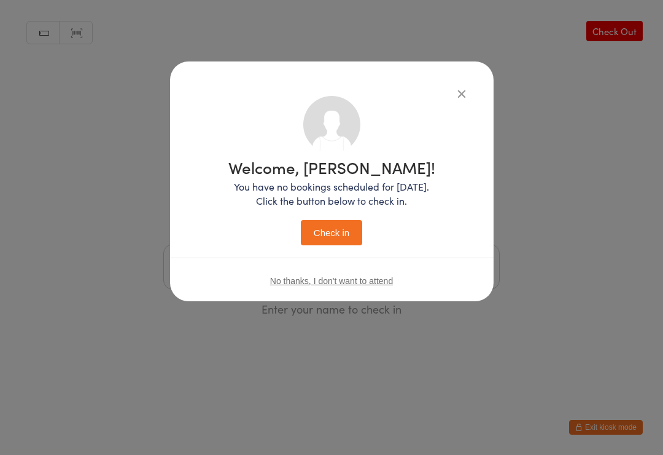
click at [341, 233] on button "Check in" at bounding box center [331, 232] width 61 height 25
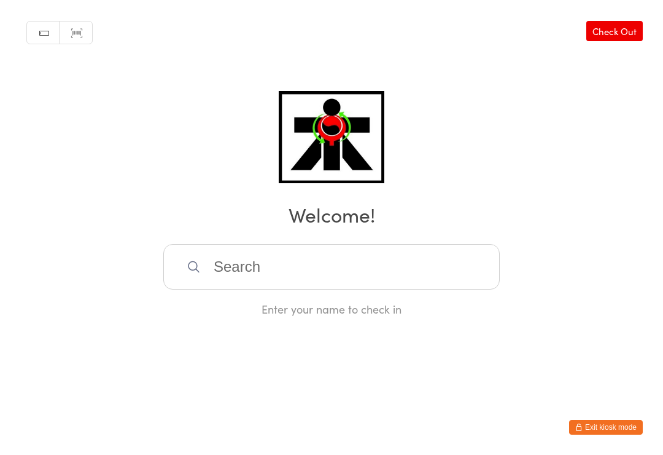
click at [280, 261] on input "search" at bounding box center [331, 266] width 337 height 45
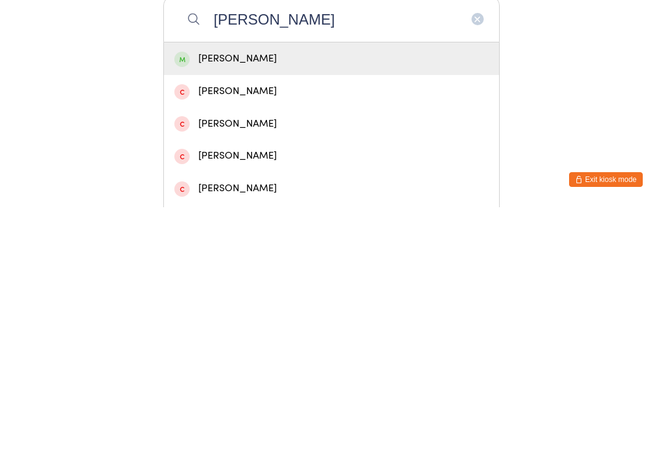
type input "[PERSON_NAME]"
click at [326, 298] on div "[PERSON_NAME]" at bounding box center [331, 306] width 314 height 17
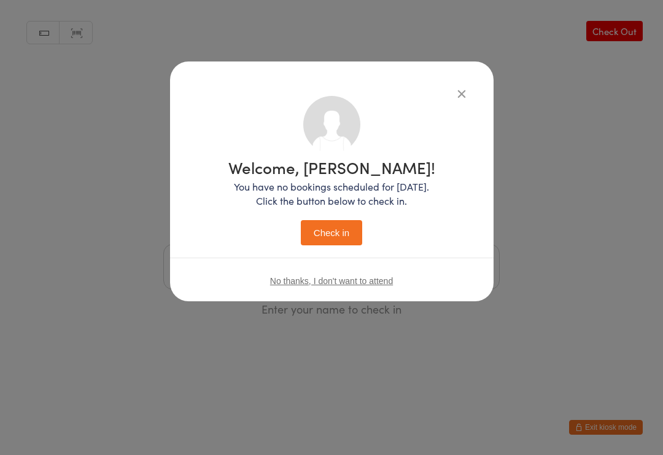
click at [333, 231] on button "Check in" at bounding box center [331, 232] width 61 height 25
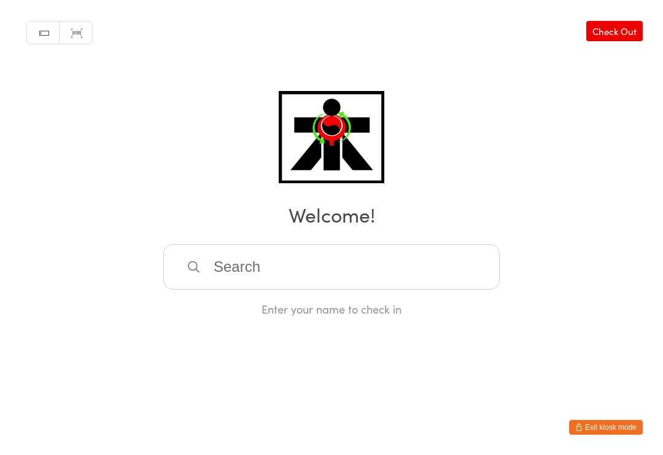
click at [280, 258] on input "search" at bounding box center [331, 266] width 337 height 45
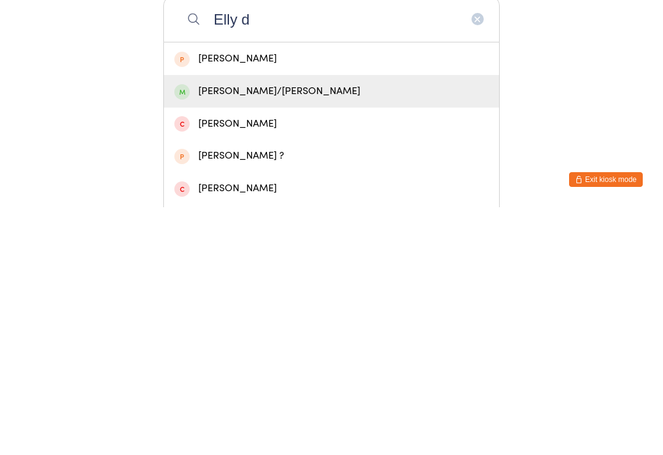
type input "Elly d"
click at [312, 330] on div "[PERSON_NAME]/[PERSON_NAME]" at bounding box center [331, 338] width 314 height 17
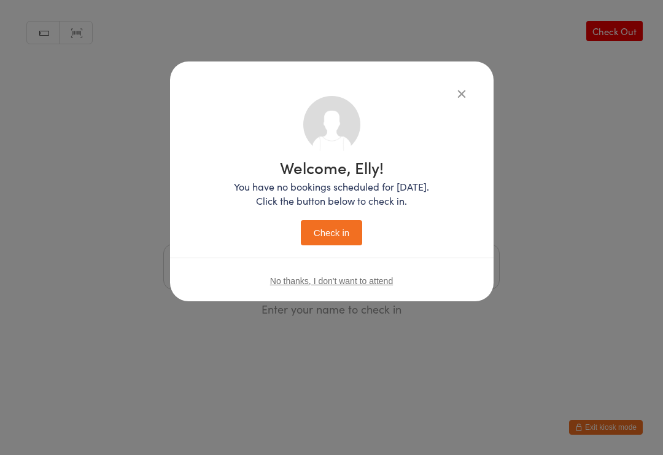
click at [340, 232] on button "Check in" at bounding box center [331, 232] width 61 height 25
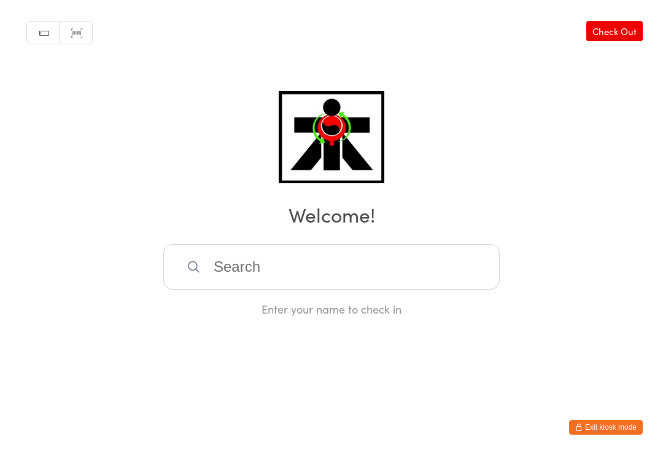
click at [381, 260] on input "search" at bounding box center [331, 266] width 337 height 45
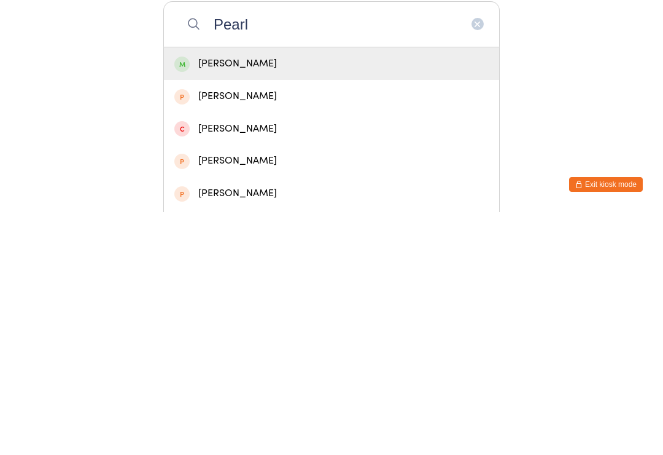
type input "Pearl"
click at [221, 290] on div "[PERSON_NAME]" at bounding box center [331, 306] width 335 height 33
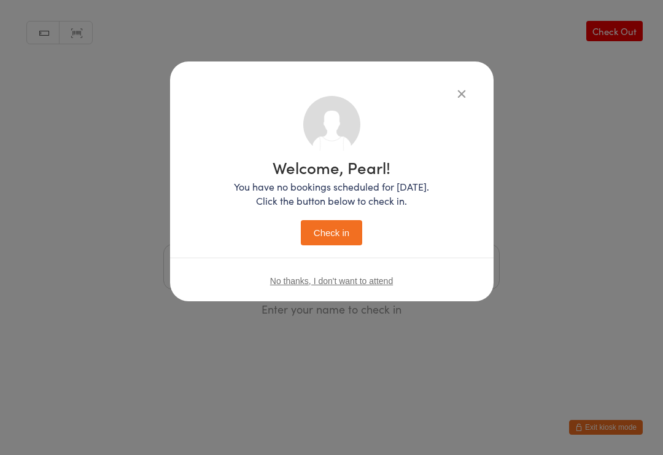
click at [328, 240] on button "Check in" at bounding box center [331, 232] width 61 height 25
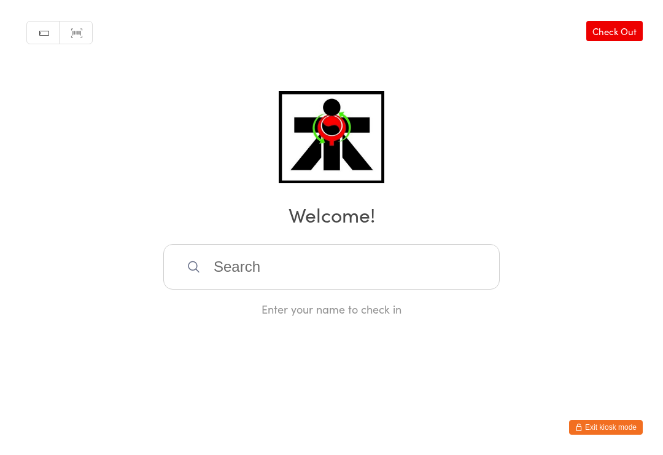
click at [329, 263] on input "search" at bounding box center [331, 266] width 337 height 45
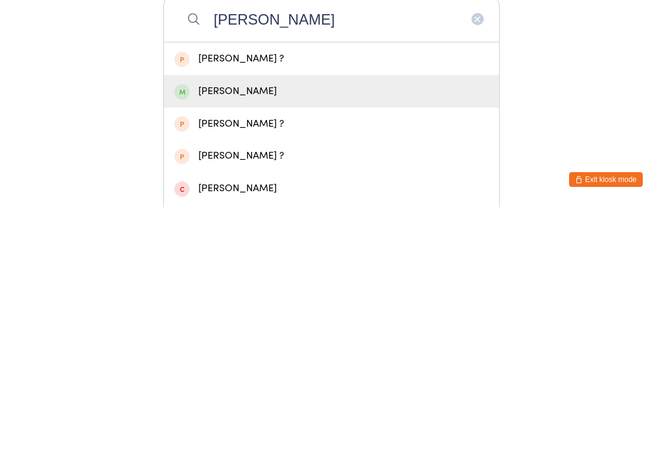
type input "[PERSON_NAME]"
click at [251, 330] on div "[PERSON_NAME]" at bounding box center [331, 338] width 314 height 17
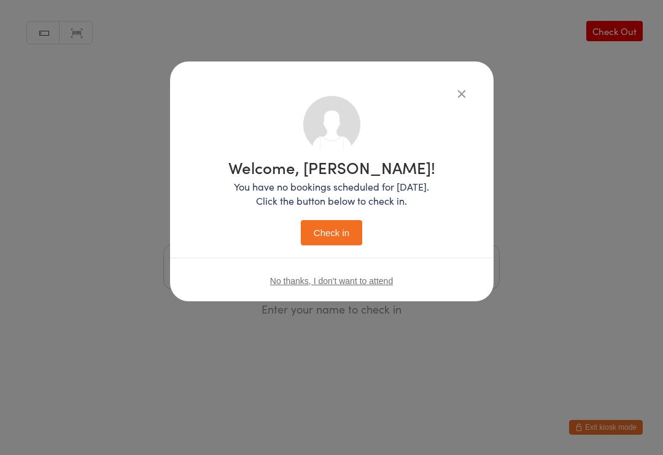
click at [338, 232] on button "Check in" at bounding box center [331, 232] width 61 height 25
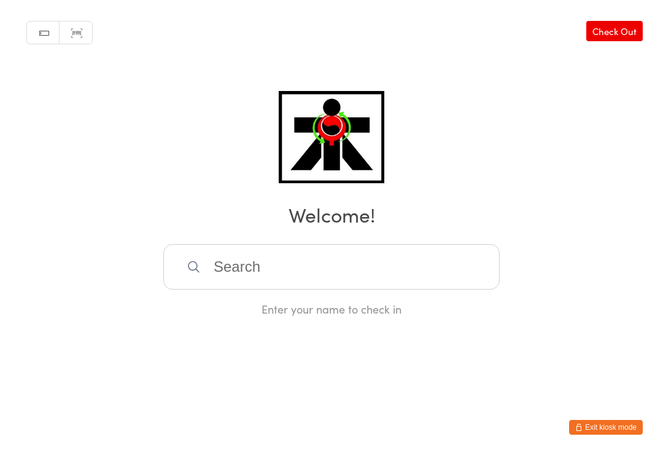
click at [225, 275] on input "search" at bounding box center [331, 266] width 337 height 45
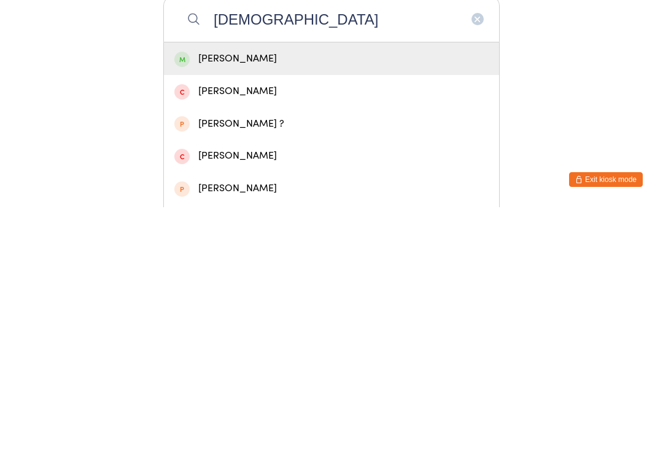
type input "[DEMOGRAPHIC_DATA]"
click at [207, 298] on div "[PERSON_NAME]" at bounding box center [331, 306] width 314 height 17
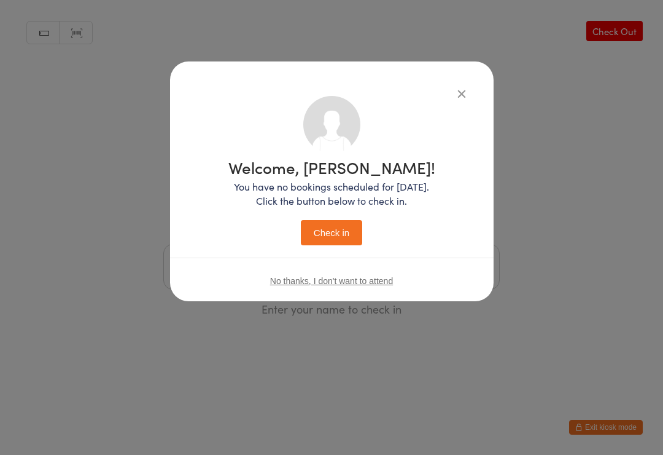
click at [323, 232] on button "Check in" at bounding box center [331, 232] width 61 height 25
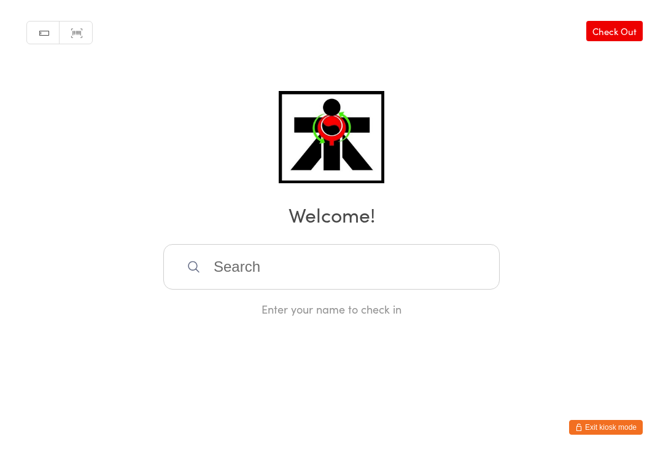
click at [272, 263] on input "search" at bounding box center [331, 266] width 337 height 45
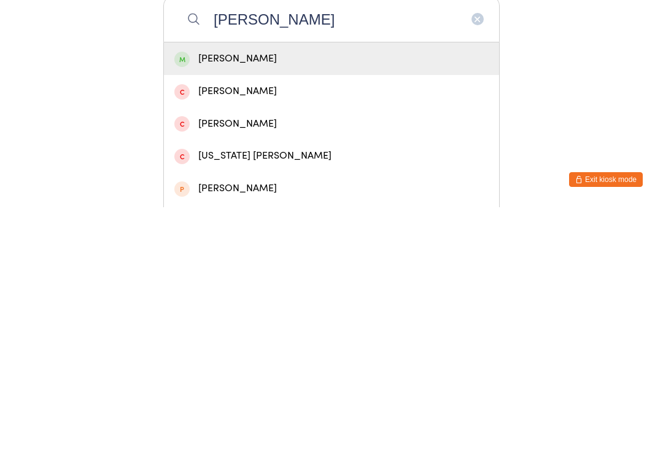
type input "[PERSON_NAME]"
click at [303, 298] on div "[PERSON_NAME]" at bounding box center [331, 306] width 314 height 17
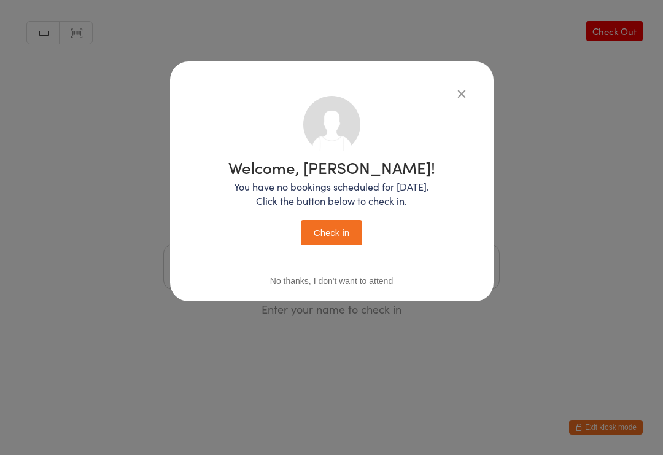
click at [337, 228] on button "Check in" at bounding box center [331, 232] width 61 height 25
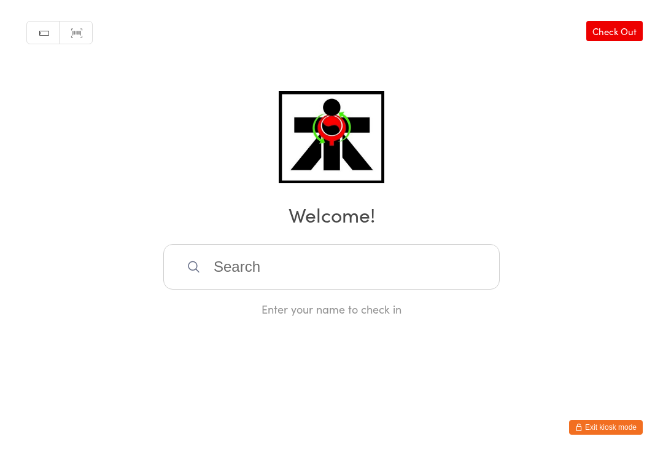
click at [414, 281] on input "search" at bounding box center [331, 266] width 337 height 45
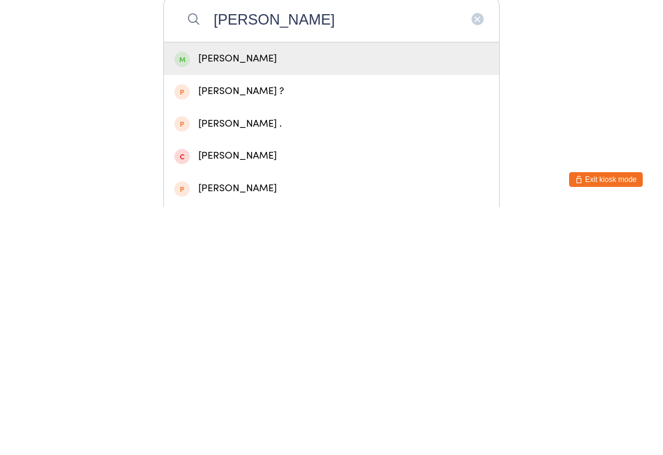
type input "[PERSON_NAME]"
click at [194, 298] on div "[PERSON_NAME]" at bounding box center [331, 306] width 314 height 17
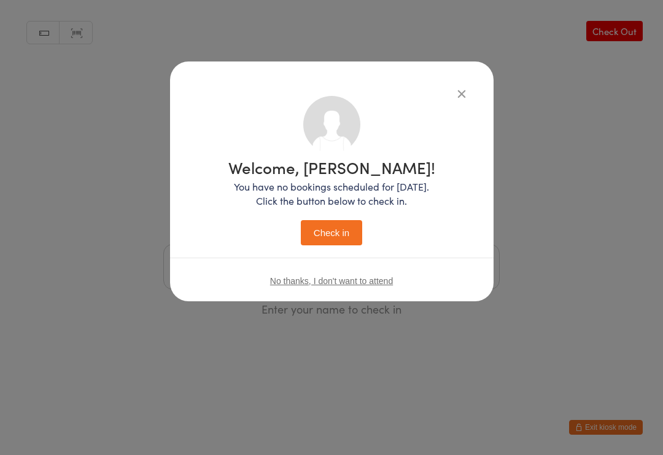
click at [351, 225] on button "Check in" at bounding box center [331, 232] width 61 height 25
